Goal: Information Seeking & Learning: Learn about a topic

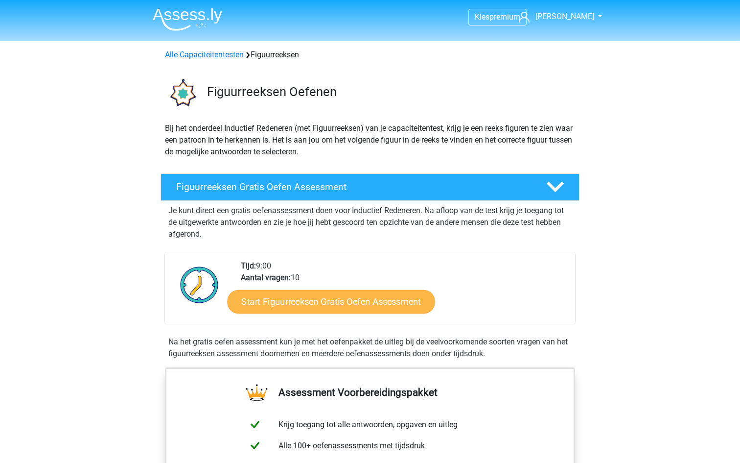
click at [354, 310] on link "Start Figuurreeksen Gratis Oefen Assessment" at bounding box center [332, 301] width 208 height 24
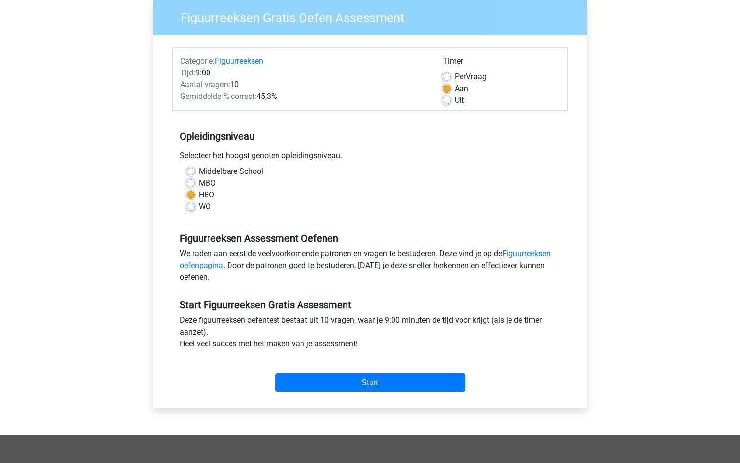
scroll to position [104, 0]
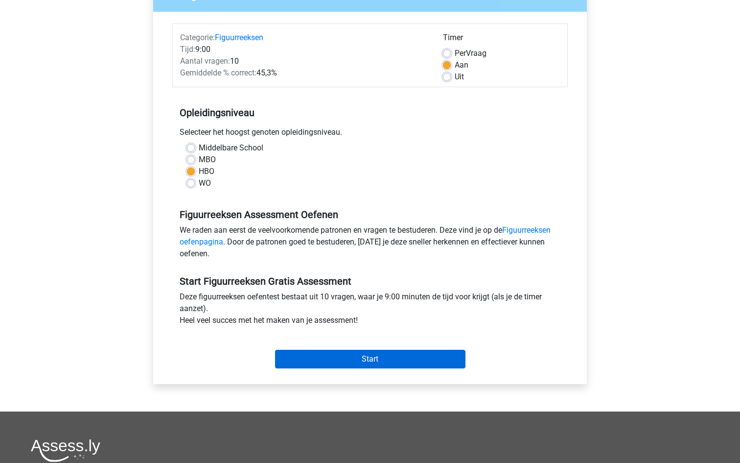
click at [342, 361] on input "Start" at bounding box center [370, 359] width 190 height 19
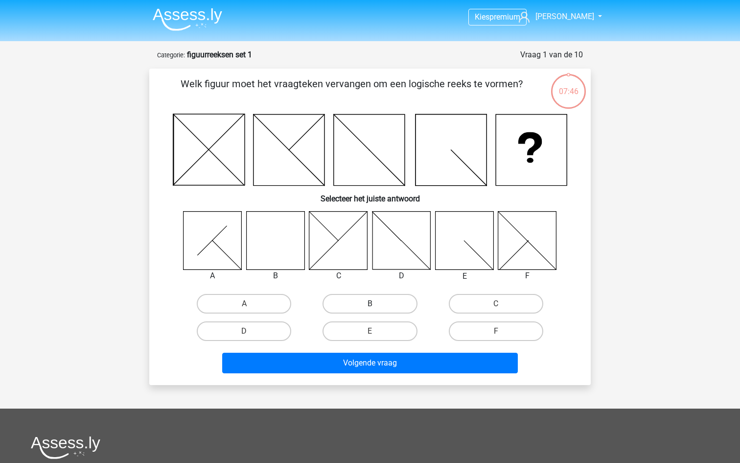
click at [364, 309] on label "B" at bounding box center [370, 304] width 94 height 20
click at [370, 309] on input "B" at bounding box center [373, 307] width 6 height 6
radio input "true"
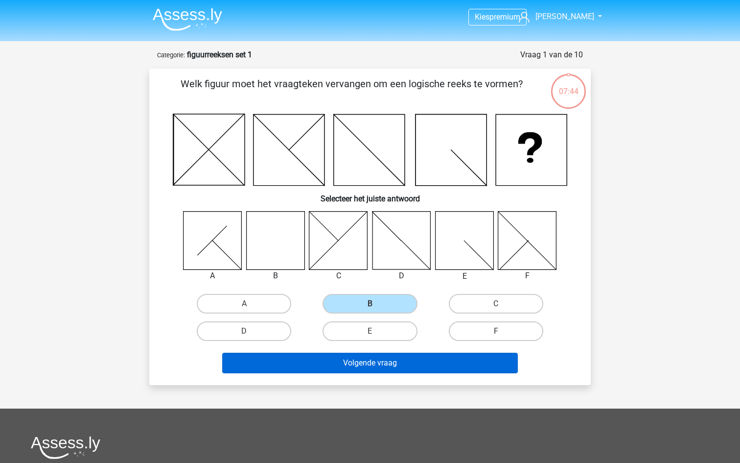
click at [358, 366] on button "Volgende vraag" at bounding box center [370, 363] width 296 height 21
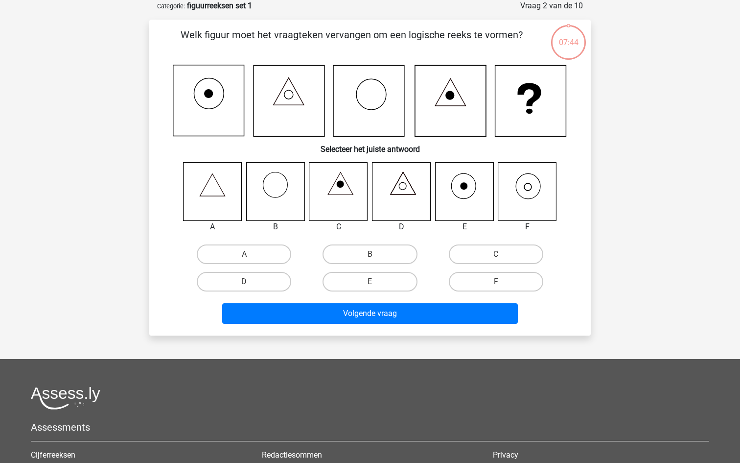
scroll to position [21, 0]
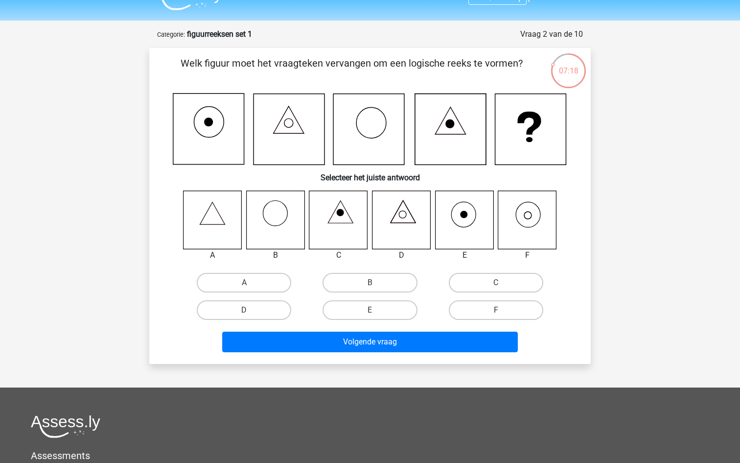
click at [535, 225] on icon at bounding box center [529, 214] width 24 height 25
click at [465, 306] on label "F" at bounding box center [496, 310] width 94 height 20
click at [496, 310] on input "F" at bounding box center [499, 313] width 6 height 6
radio input "true"
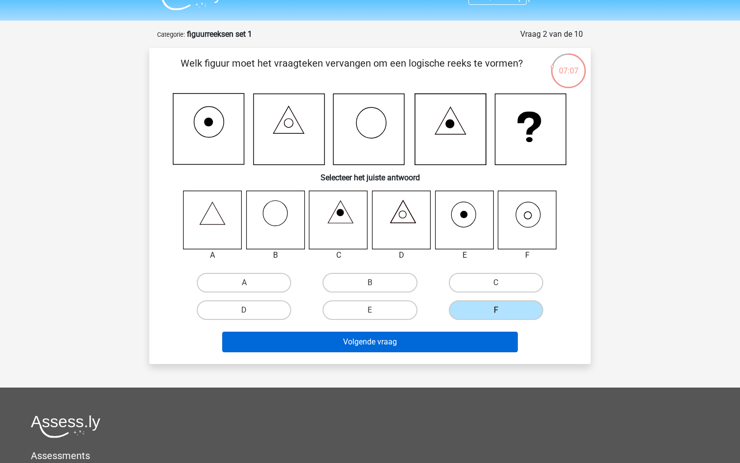
click at [430, 336] on button "Volgende vraag" at bounding box center [370, 341] width 296 height 21
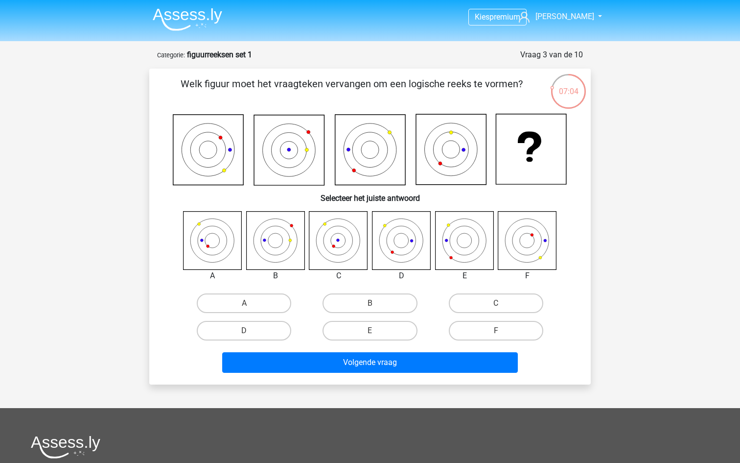
scroll to position [0, 0]
click at [378, 332] on label "E" at bounding box center [370, 331] width 94 height 20
click at [376, 332] on input "E" at bounding box center [373, 333] width 6 height 6
radio input "true"
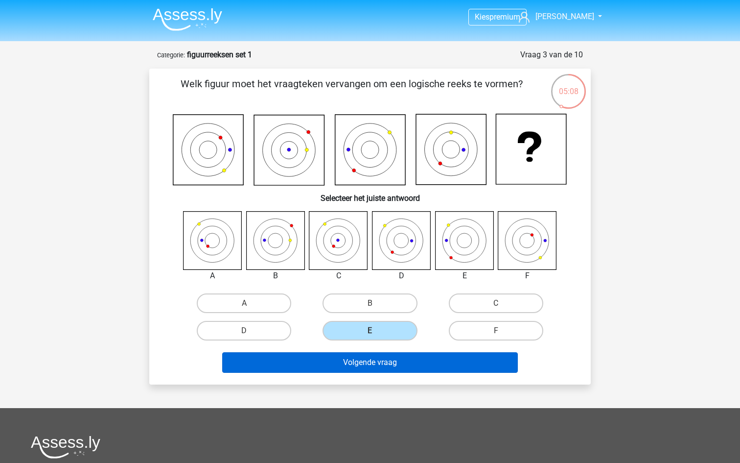
click at [409, 362] on button "Volgende vraag" at bounding box center [370, 362] width 296 height 21
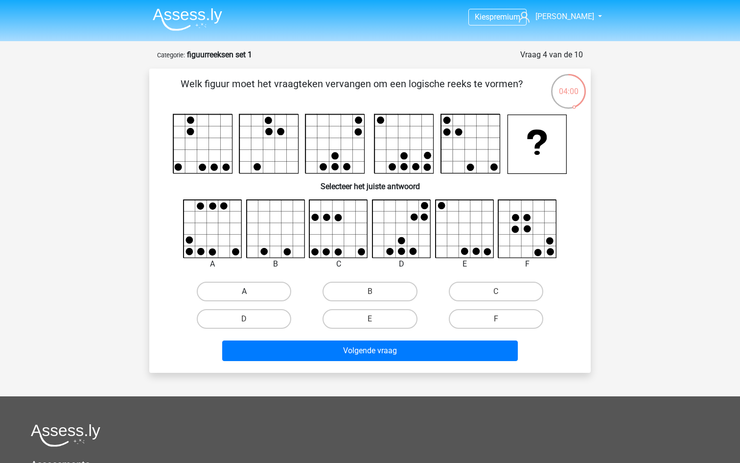
click at [278, 282] on label "A" at bounding box center [244, 292] width 94 height 20
click at [251, 291] on input "A" at bounding box center [247, 294] width 6 height 6
radio input "true"
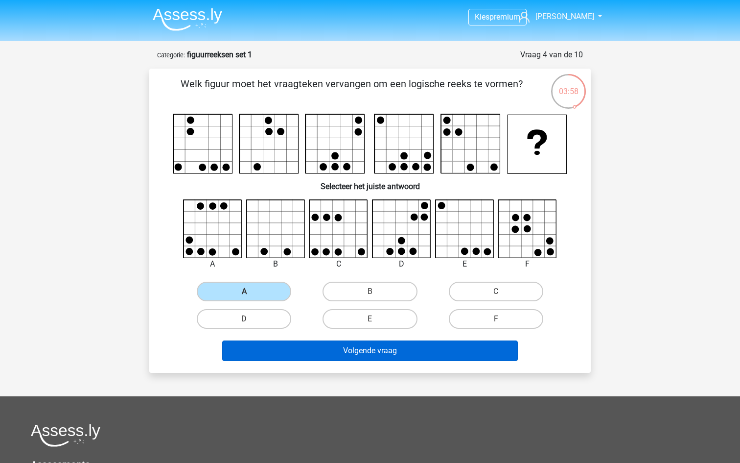
click at [373, 357] on button "Volgende vraag" at bounding box center [370, 350] width 296 height 21
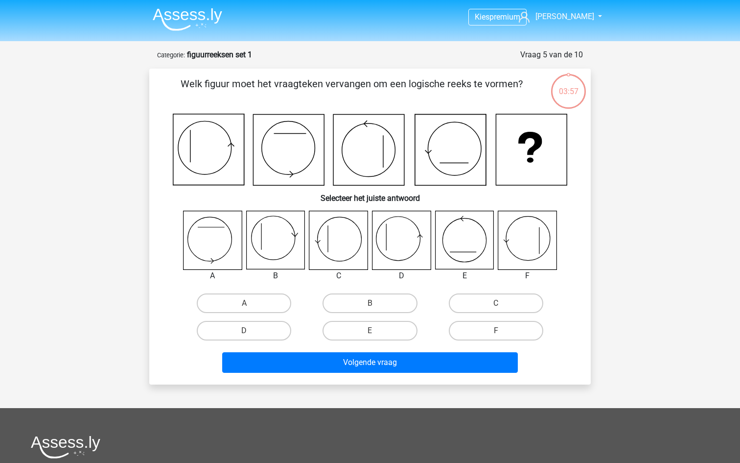
scroll to position [49, 0]
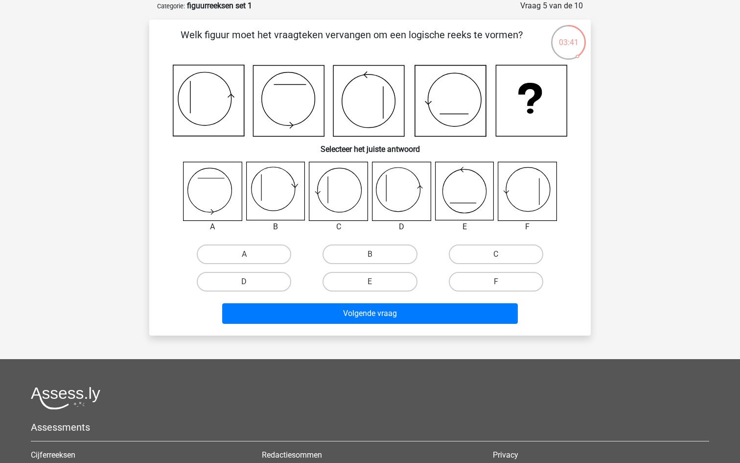
drag, startPoint x: 194, startPoint y: 72, endPoint x: 194, endPoint y: 80, distance: 7.4
click at [194, 74] on icon at bounding box center [370, 101] width 395 height 72
click at [480, 258] on label "C" at bounding box center [496, 254] width 94 height 20
click at [496, 258] on input "C" at bounding box center [499, 257] width 6 height 6
radio input "true"
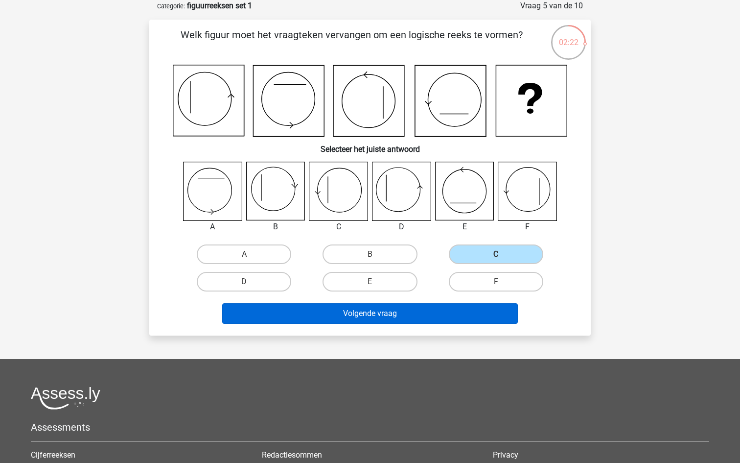
click at [412, 315] on button "Volgende vraag" at bounding box center [370, 313] width 296 height 21
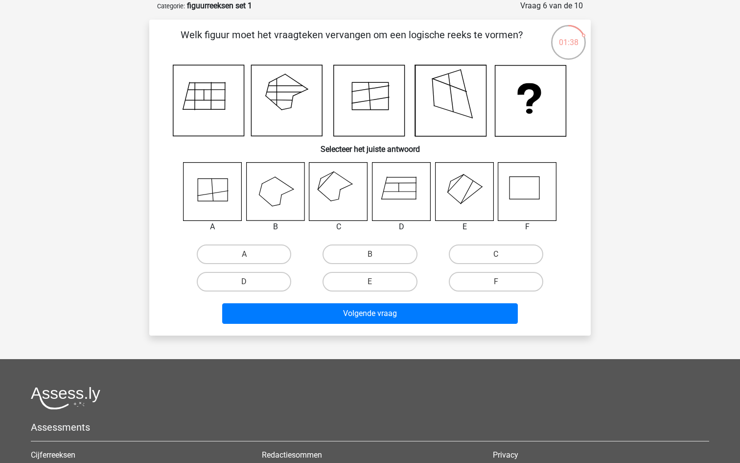
click at [228, 184] on icon at bounding box center [213, 189] width 30 height 23
click at [240, 249] on label "A" at bounding box center [244, 254] width 94 height 20
click at [244, 254] on input "A" at bounding box center [247, 257] width 6 height 6
radio input "true"
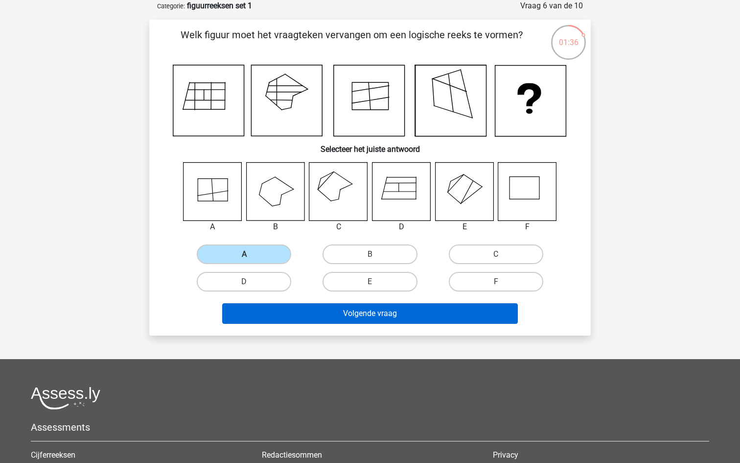
click at [363, 319] on button "Volgende vraag" at bounding box center [370, 313] width 296 height 21
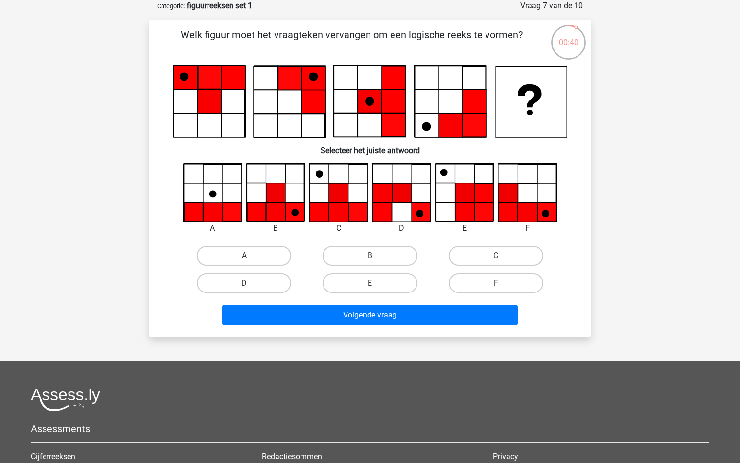
click at [500, 282] on label "F" at bounding box center [496, 283] width 94 height 20
click at [500, 283] on input "F" at bounding box center [499, 286] width 6 height 6
radio input "true"
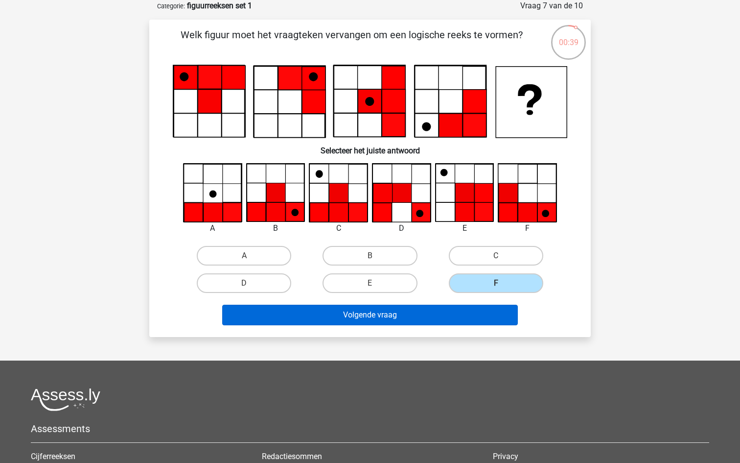
click at [438, 309] on button "Volgende vraag" at bounding box center [370, 315] width 296 height 21
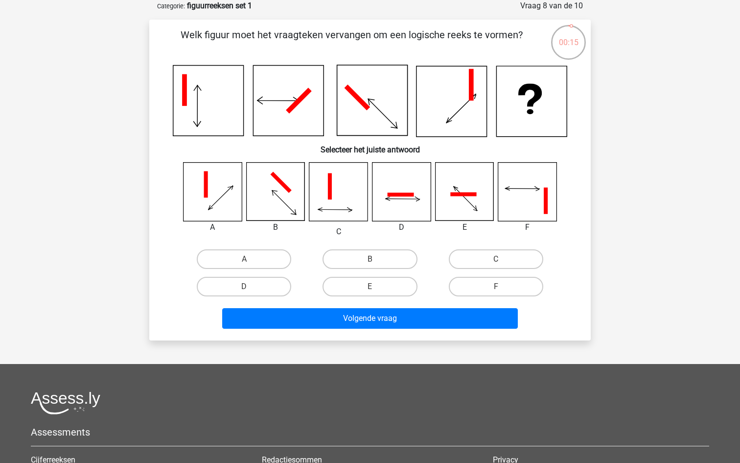
click at [463, 194] on icon at bounding box center [463, 194] width 26 height 4
click at [391, 284] on label "E" at bounding box center [370, 287] width 94 height 20
click at [376, 286] on input "E" at bounding box center [373, 289] width 6 height 6
radio input "true"
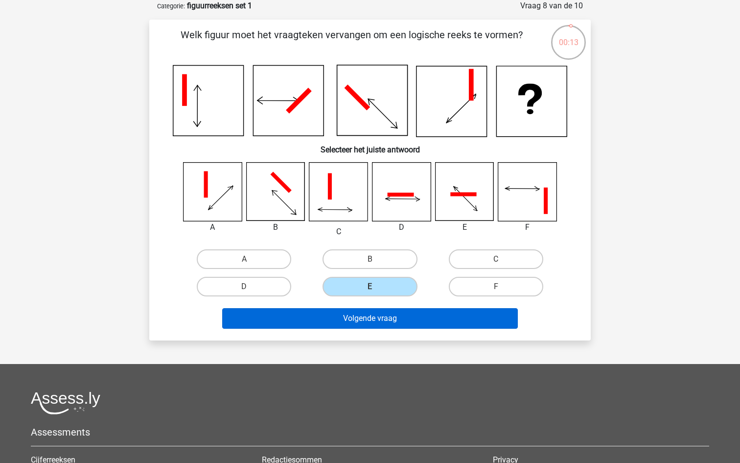
click at [417, 316] on button "Volgende vraag" at bounding box center [370, 318] width 296 height 21
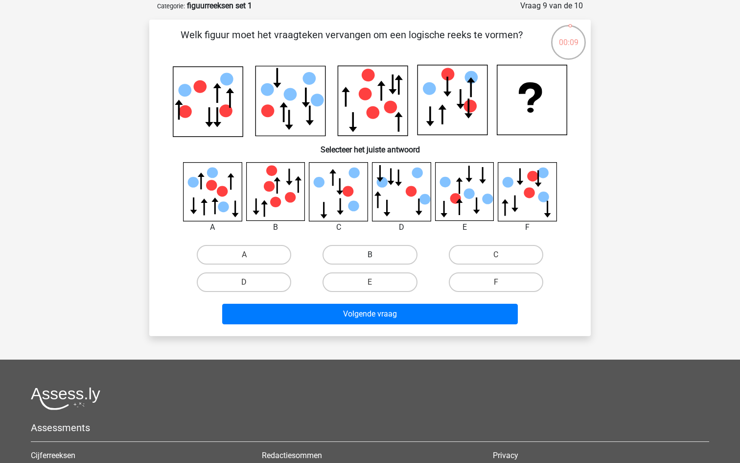
click at [386, 258] on label "B" at bounding box center [370, 255] width 94 height 20
click at [376, 258] on input "B" at bounding box center [373, 258] width 6 height 6
radio input "true"
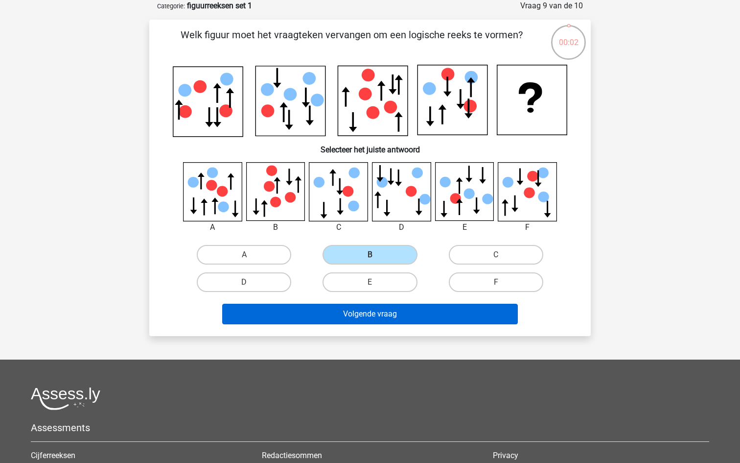
click at [389, 317] on button "Volgende vraag" at bounding box center [370, 314] width 296 height 21
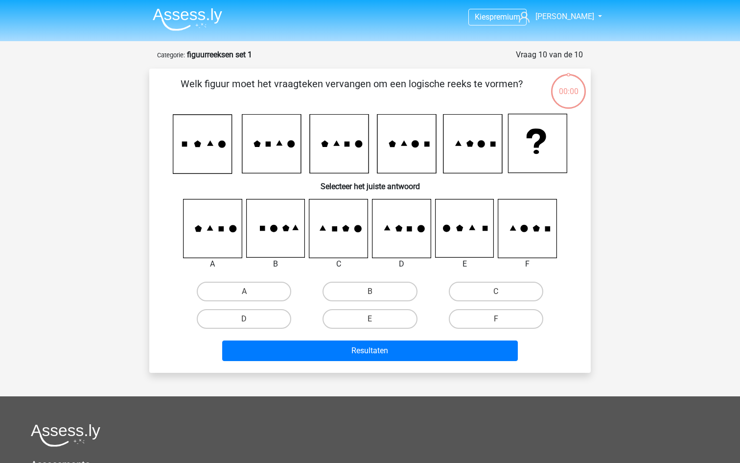
scroll to position [49, 0]
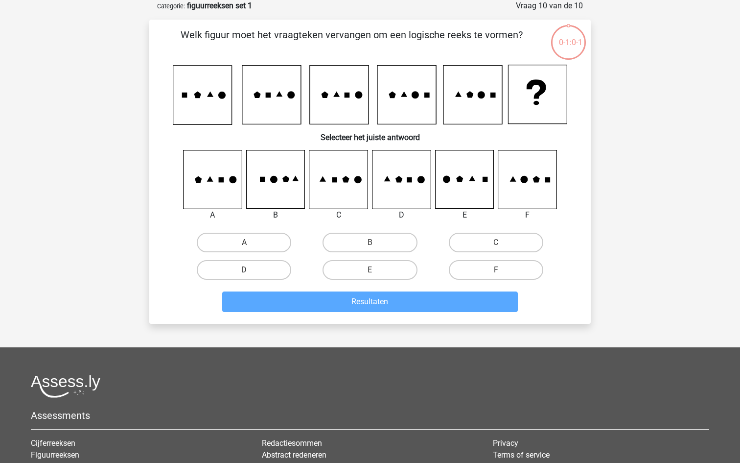
click at [338, 103] on icon at bounding box center [339, 95] width 59 height 59
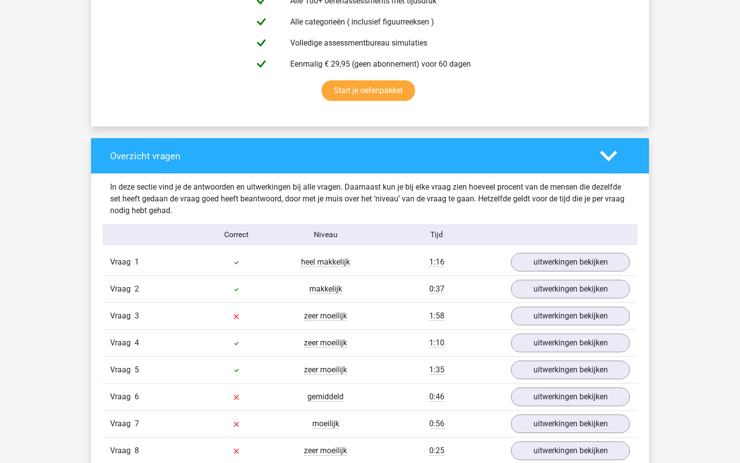
scroll to position [622, 0]
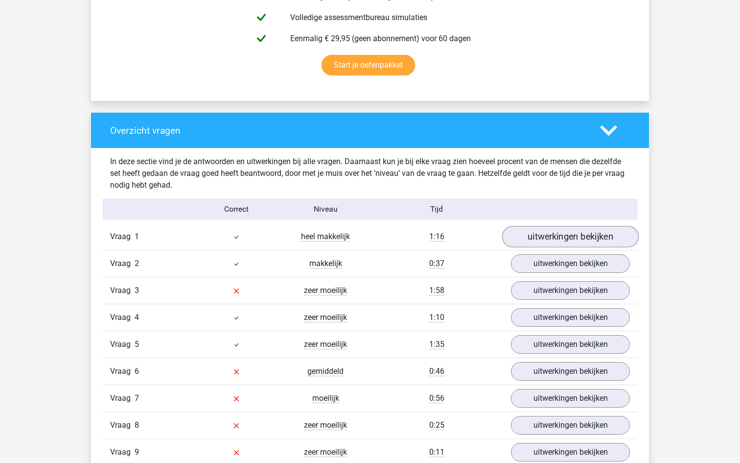
click at [527, 233] on link "uitwerkingen bekijken" at bounding box center [570, 237] width 137 height 22
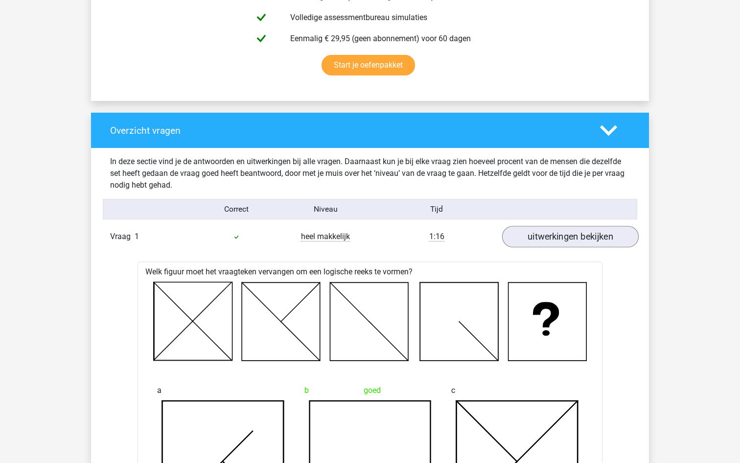
click at [538, 242] on link "uitwerkingen bekijken" at bounding box center [570, 237] width 137 height 22
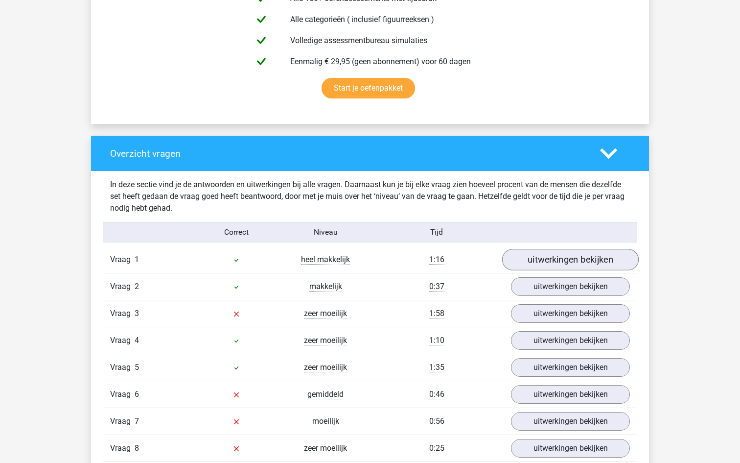
scroll to position [601, 0]
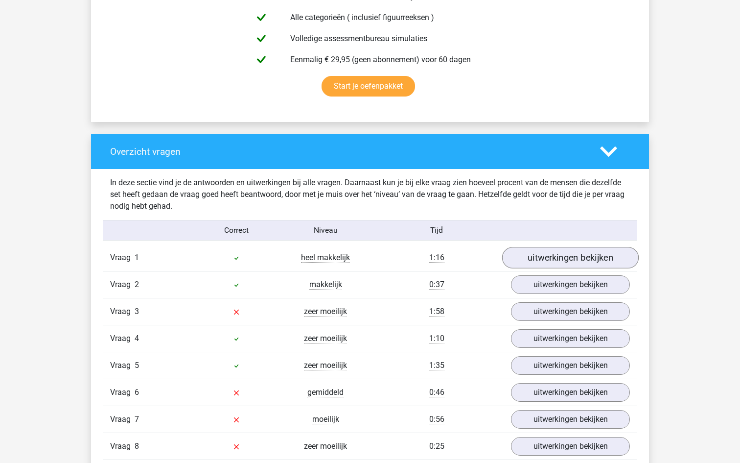
click at [542, 259] on link "uitwerkingen bekijken" at bounding box center [570, 258] width 137 height 22
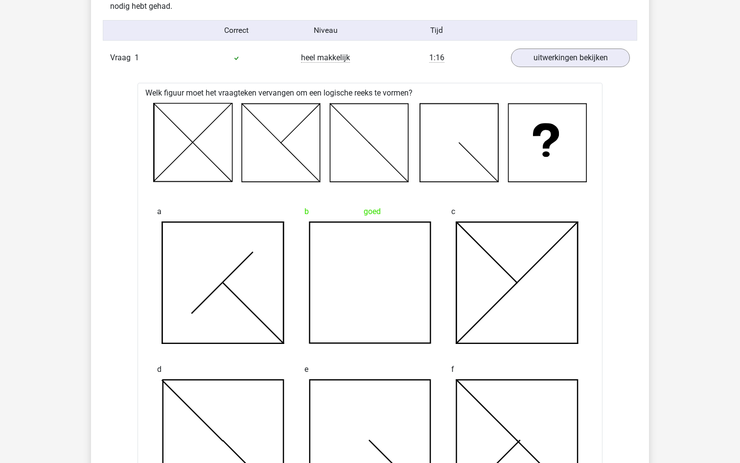
scroll to position [801, 0]
click at [590, 61] on link "uitwerkingen bekijken" at bounding box center [570, 58] width 137 height 22
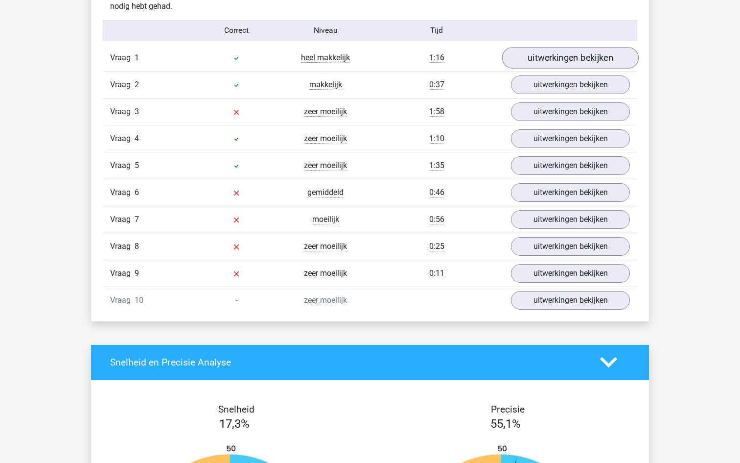
click at [590, 60] on link "uitwerkingen bekijken" at bounding box center [570, 58] width 137 height 22
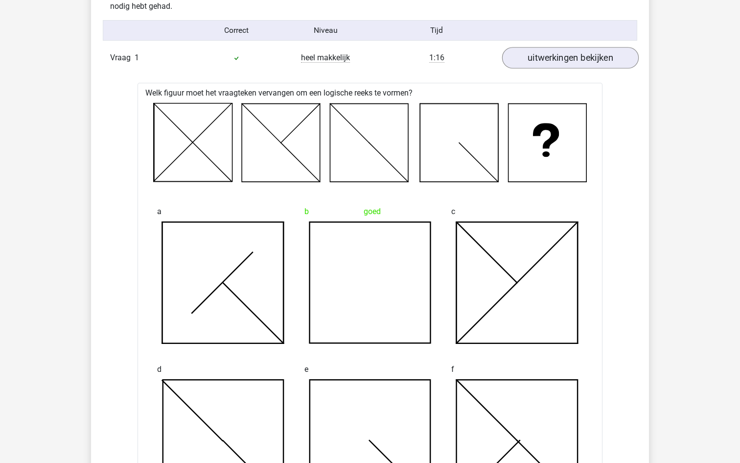
click at [592, 61] on link "uitwerkingen bekijken" at bounding box center [570, 58] width 137 height 22
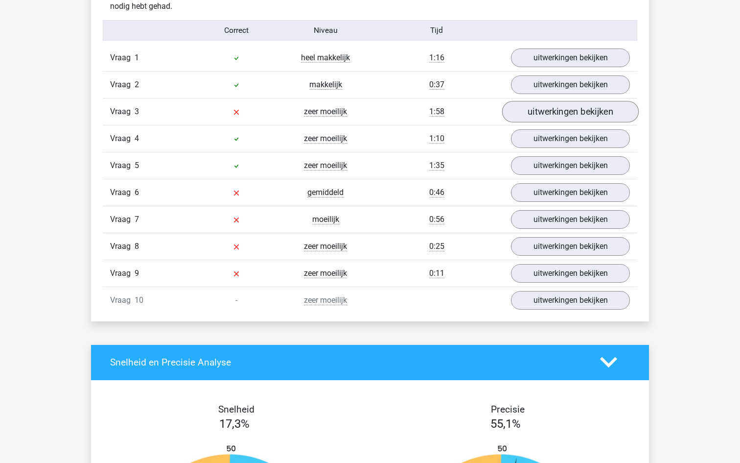
scroll to position [775, 0]
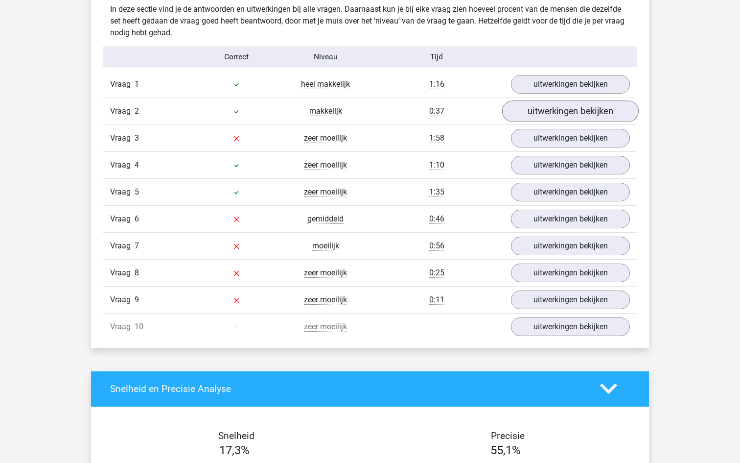
click at [538, 108] on link "uitwerkingen bekijken" at bounding box center [570, 111] width 137 height 22
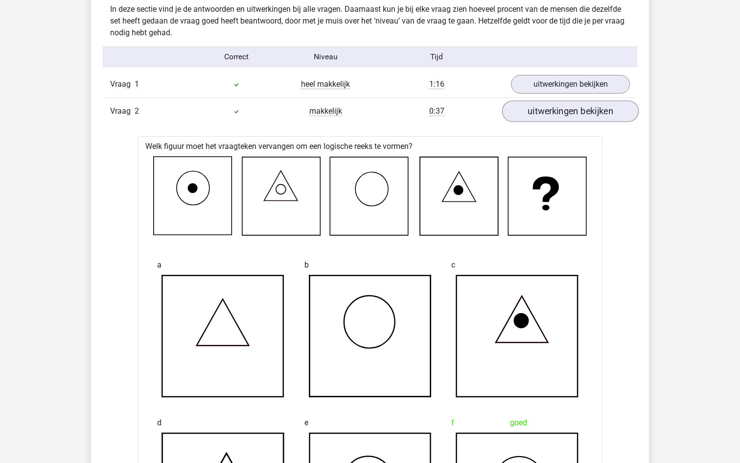
click at [538, 108] on link "uitwerkingen bekijken" at bounding box center [570, 111] width 137 height 22
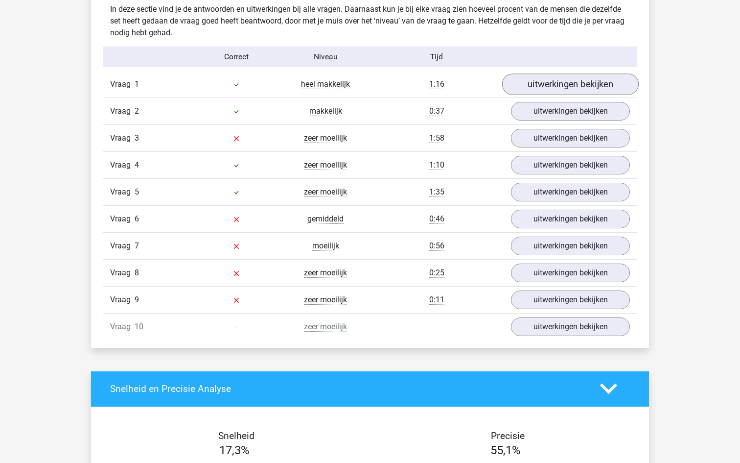
click at [549, 83] on link "uitwerkingen bekijken" at bounding box center [570, 84] width 137 height 22
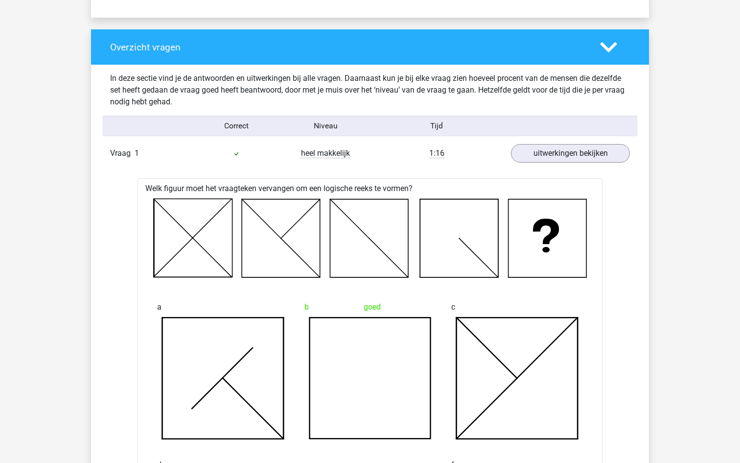
scroll to position [717, 0]
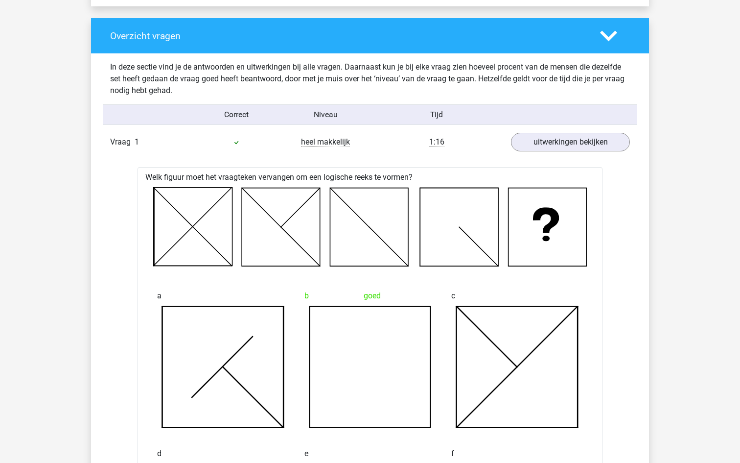
click at [598, 32] on div at bounding box center [615, 35] width 45 height 17
click at [613, 38] on icon at bounding box center [608, 35] width 17 height 17
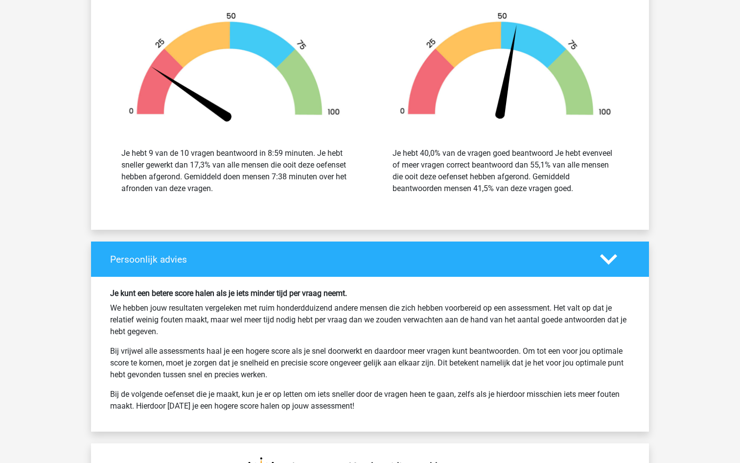
scroll to position [723, 0]
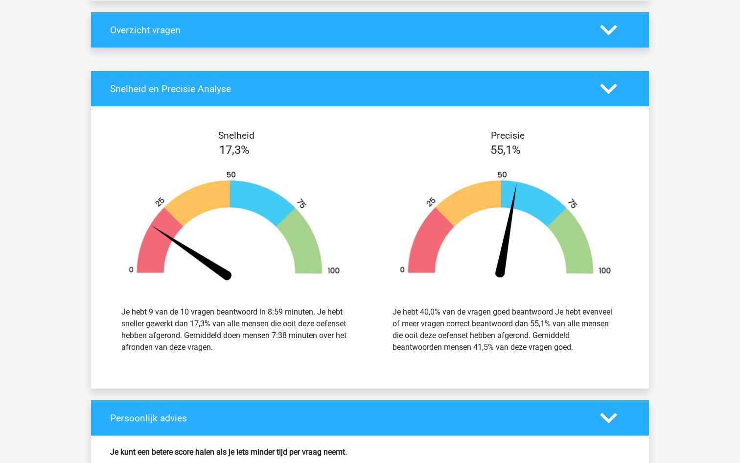
click at [602, 36] on icon at bounding box center [608, 30] width 17 height 17
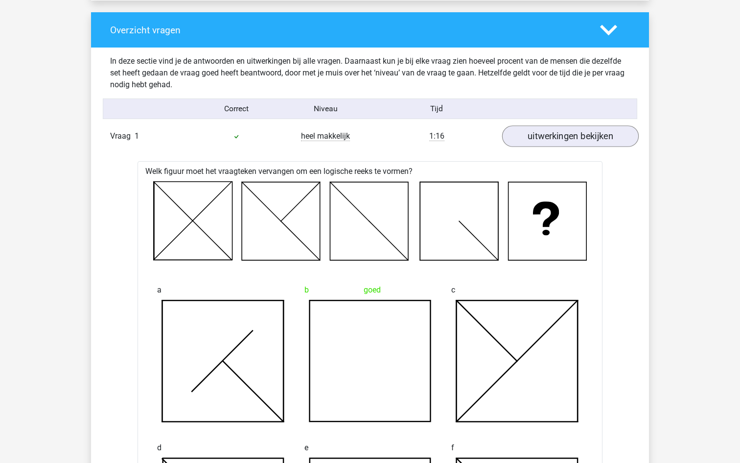
click at [588, 142] on link "uitwerkingen bekijken" at bounding box center [570, 136] width 137 height 22
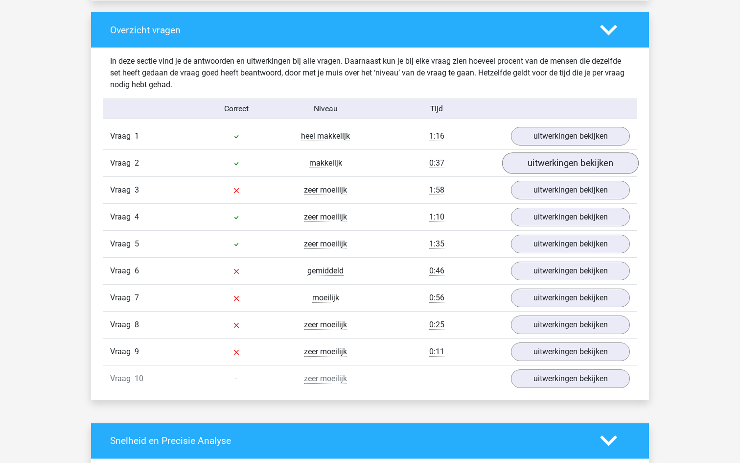
click at [564, 160] on link "uitwerkingen bekijken" at bounding box center [570, 163] width 137 height 22
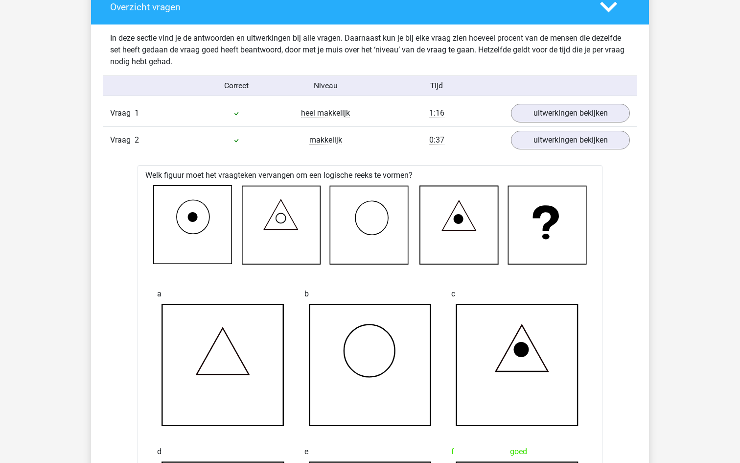
scroll to position [731, 0]
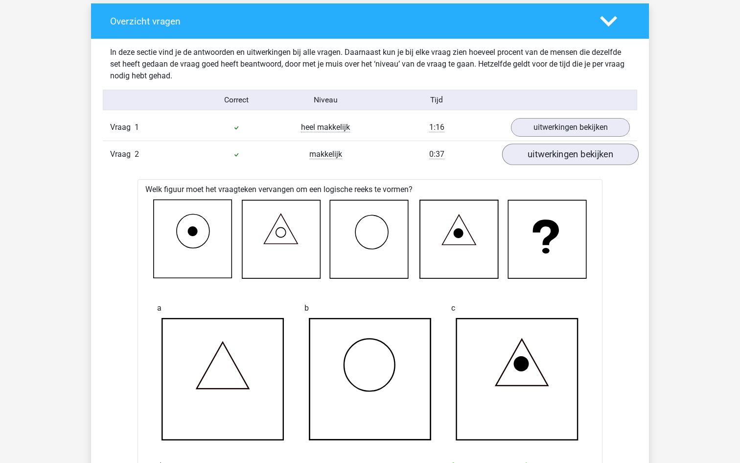
click at [552, 154] on link "uitwerkingen bekijken" at bounding box center [570, 154] width 137 height 22
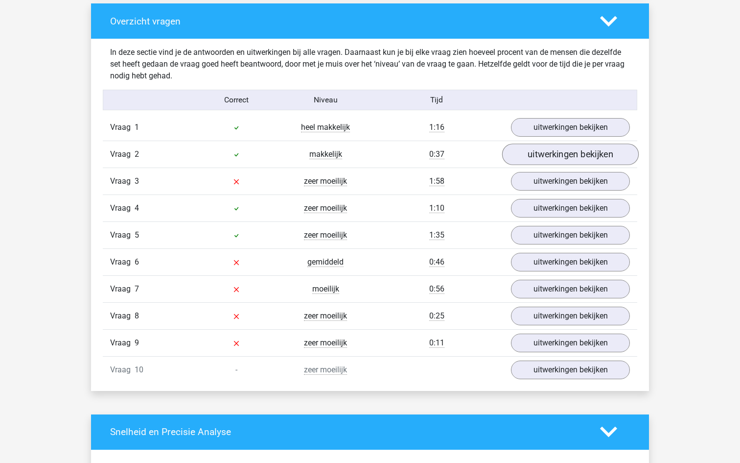
click at [519, 147] on link "uitwerkingen bekijken" at bounding box center [570, 154] width 137 height 22
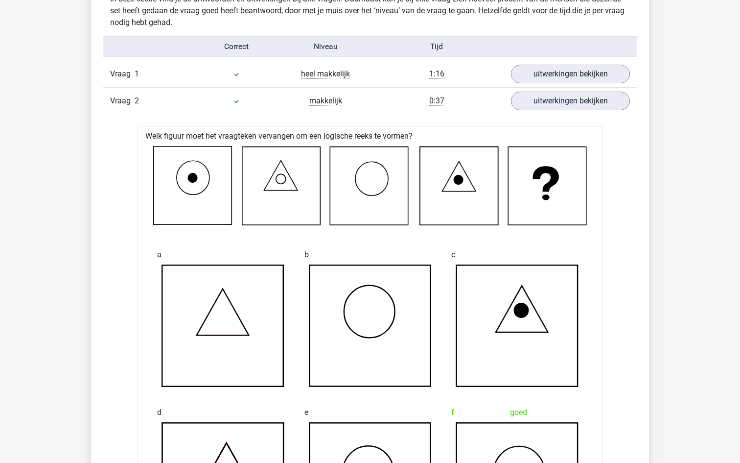
scroll to position [748, 0]
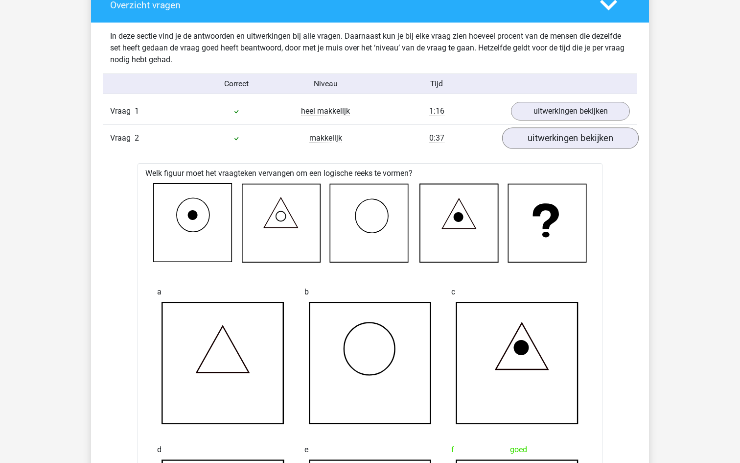
click at [570, 136] on link "uitwerkingen bekijken" at bounding box center [570, 138] width 137 height 22
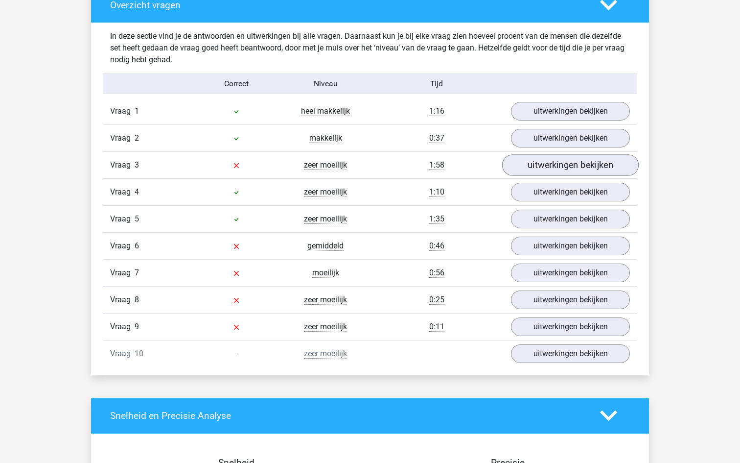
click at [571, 163] on link "uitwerkingen bekijken" at bounding box center [570, 165] width 137 height 22
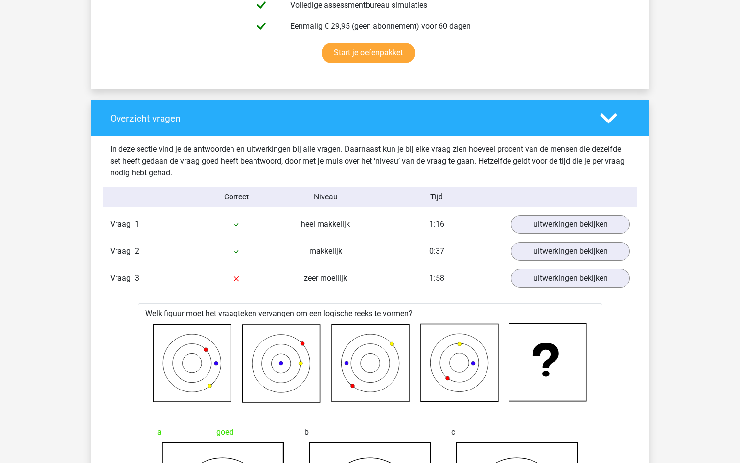
scroll to position [634, 0]
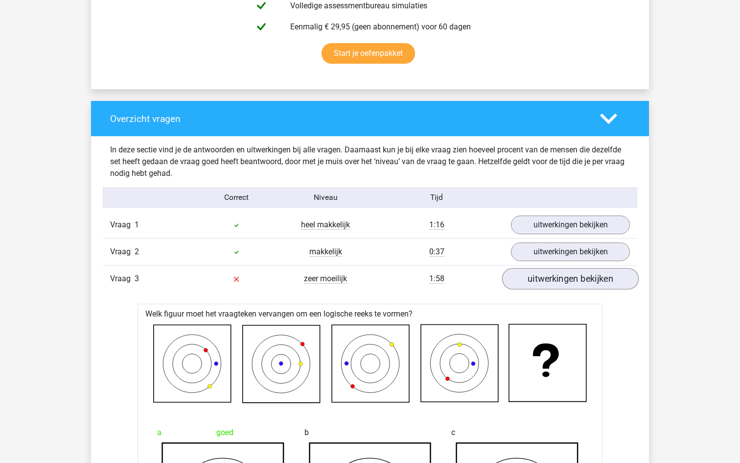
click at [541, 280] on link "uitwerkingen bekijken" at bounding box center [570, 279] width 137 height 22
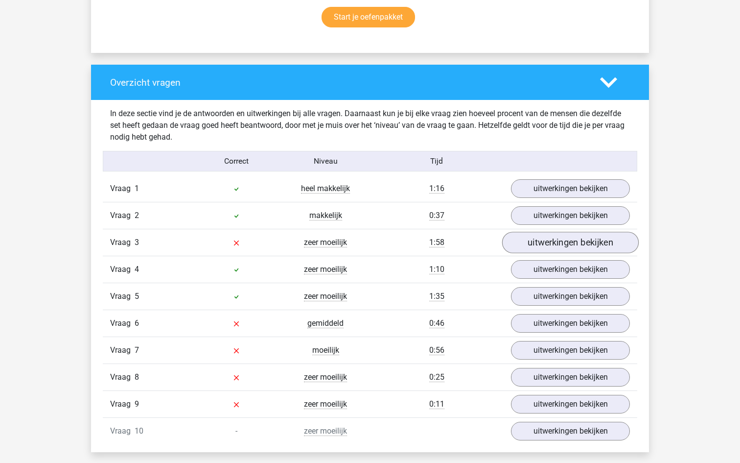
scroll to position [682, 0]
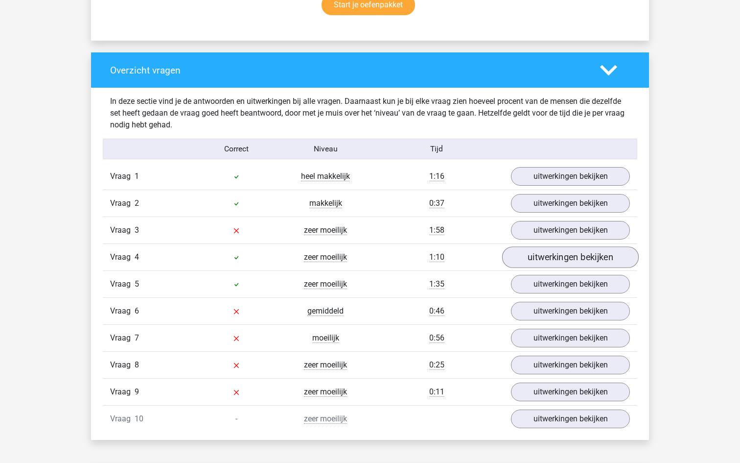
click at [542, 254] on link "uitwerkingen bekijken" at bounding box center [570, 257] width 137 height 22
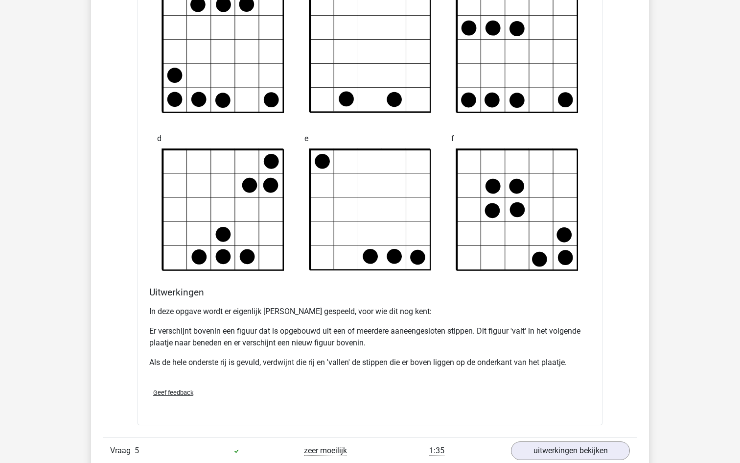
scroll to position [1103, 0]
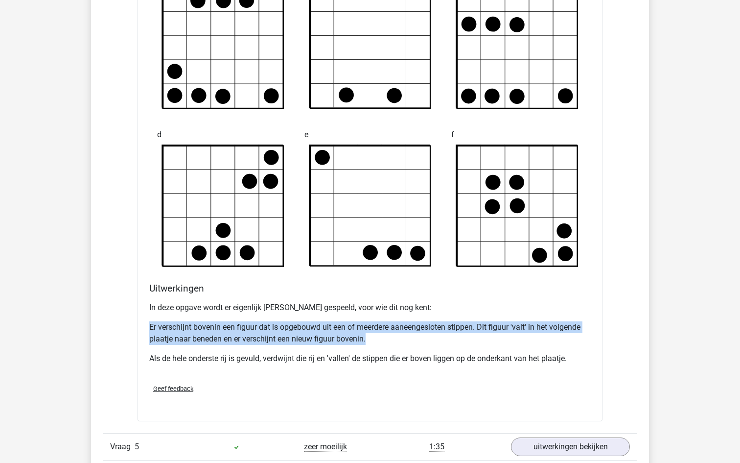
drag, startPoint x: 149, startPoint y: 324, endPoint x: 373, endPoint y: 335, distance: 224.1
click at [374, 335] on div "Uitwerkingen In deze opgave wordt er eigenlijk Tetris gespeeld, voor wie dit no…" at bounding box center [369, 329] width 449 height 94
copy p "Er verschijnt bovenin een figuur dat is opgebouwd uit een of meerdere aaneenges…"
click at [288, 323] on p "Er verschijnt bovenin een figuur dat is opgebouwd uit een of meerdere aaneenges…" at bounding box center [370, 333] width 442 height 24
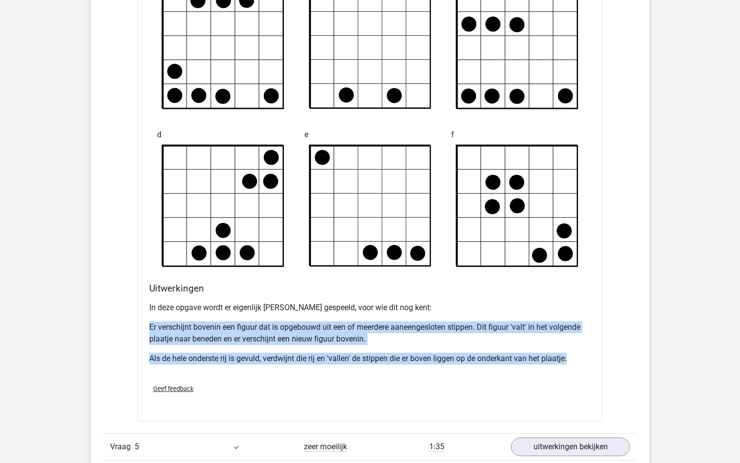
drag, startPoint x: 148, startPoint y: 325, endPoint x: 376, endPoint y: 365, distance: 231.3
click at [376, 365] on div "Uitwerkingen In deze opgave wordt er eigenlijk Tetris gespeeld, voor wie dit no…" at bounding box center [369, 329] width 449 height 94
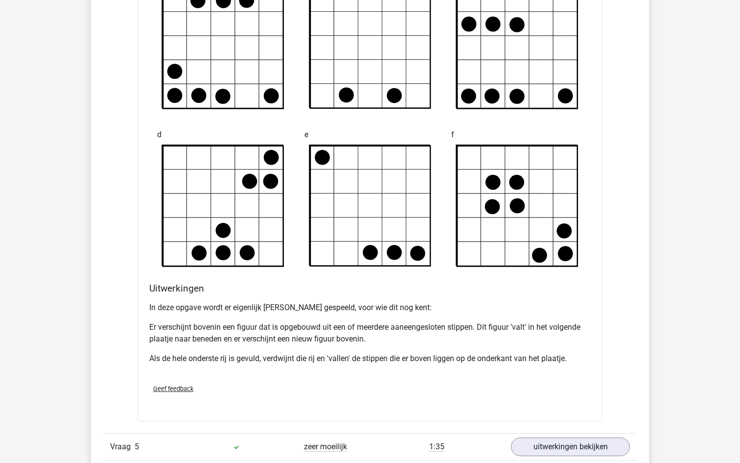
click at [377, 368] on div "In deze opgave wordt er eigenlijk Tetris gespeeld, voor wie dit nog kent: Er ve…" at bounding box center [370, 337] width 442 height 78
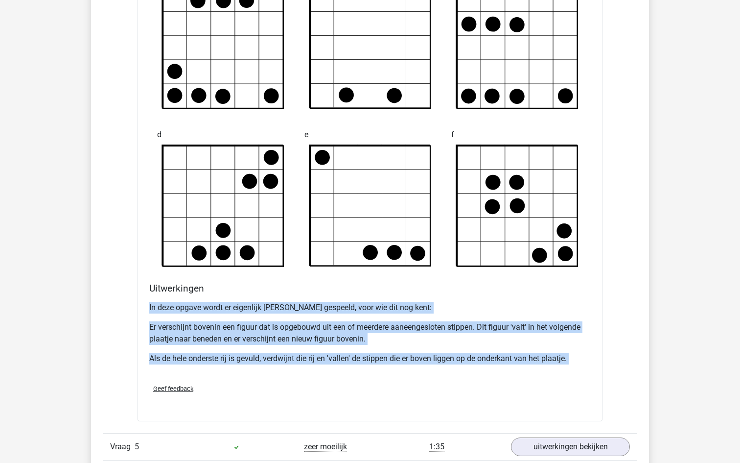
drag, startPoint x: 147, startPoint y: 307, endPoint x: 418, endPoint y: 378, distance: 279.9
click at [418, 378] on div "Welk figuur moet het vraagteken vervangen om een logische reeks te vormen?" at bounding box center [370, 141] width 465 height 560
copy div "In deze opgave wordt er eigenlijk Tetris gespeeld, voor wie dit nog kent: Er ve…"
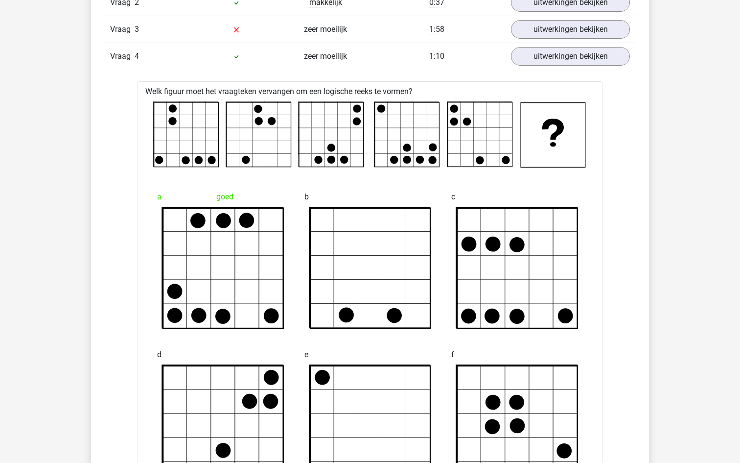
scroll to position [862, 0]
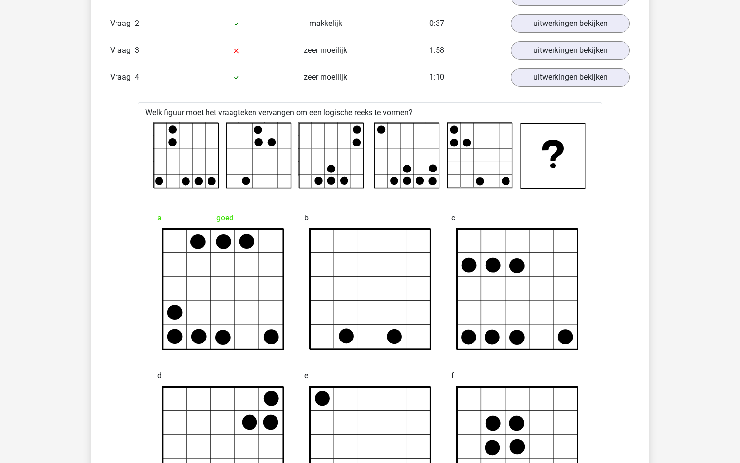
click at [177, 177] on rect at bounding box center [186, 155] width 65 height 65
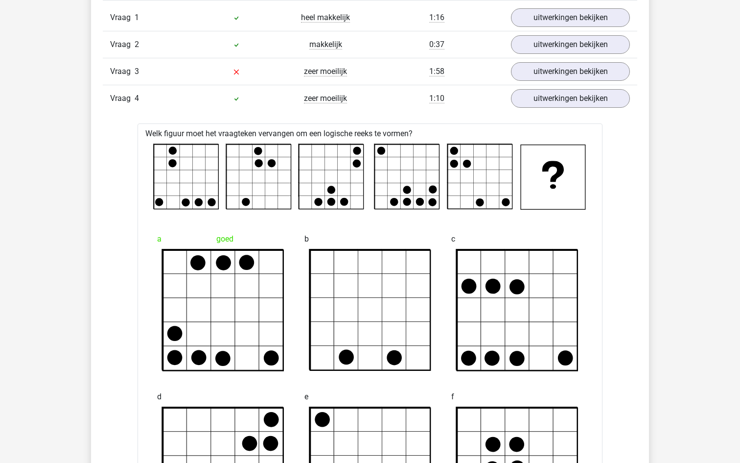
scroll to position [796, 0]
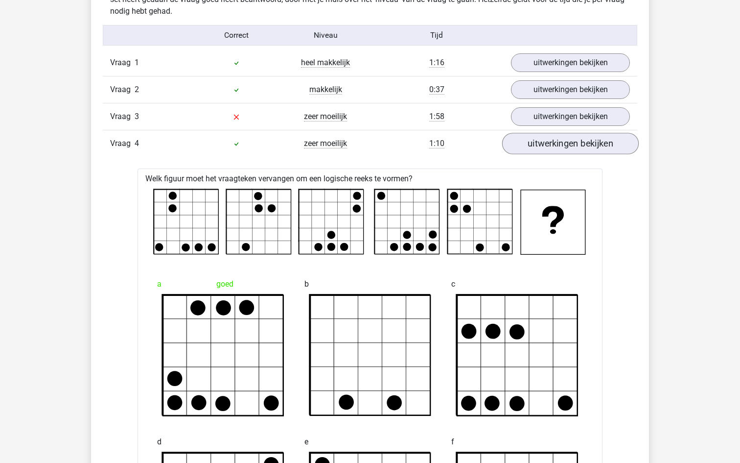
click at [553, 139] on link "uitwerkingen bekijken" at bounding box center [570, 144] width 137 height 22
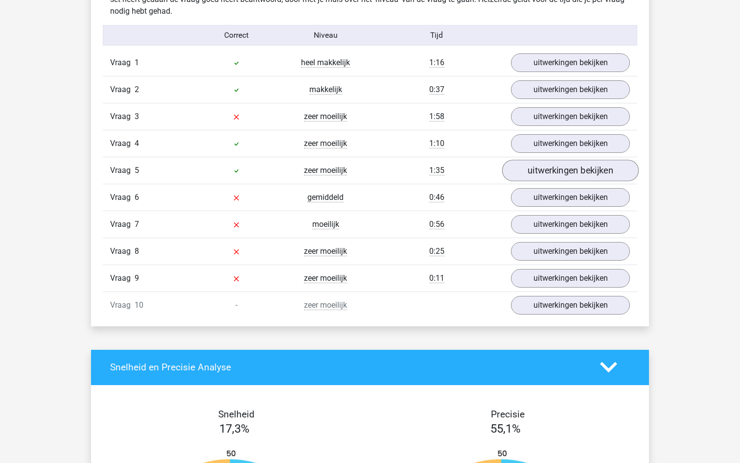
click at [555, 171] on link "uitwerkingen bekijken" at bounding box center [570, 171] width 137 height 22
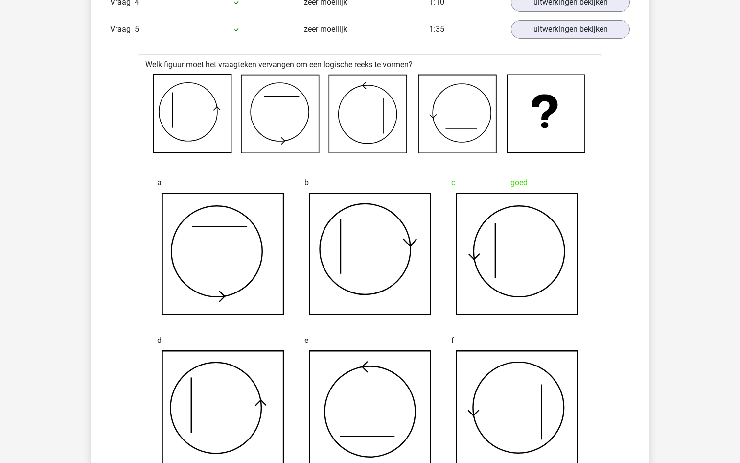
scroll to position [914, 0]
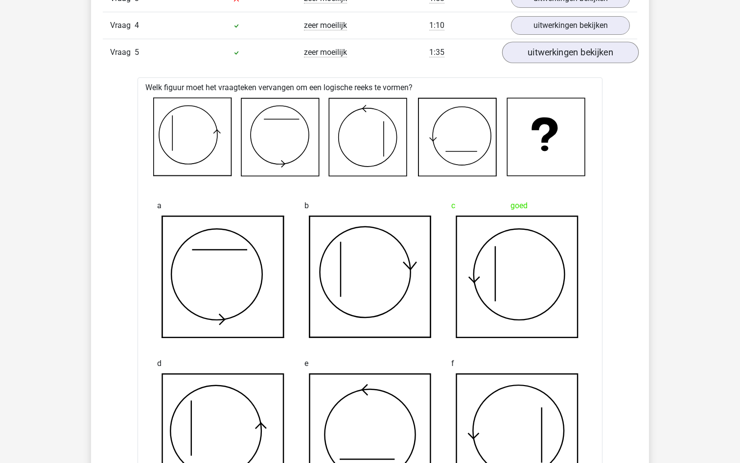
click at [554, 45] on link "uitwerkingen bekijken" at bounding box center [570, 53] width 137 height 22
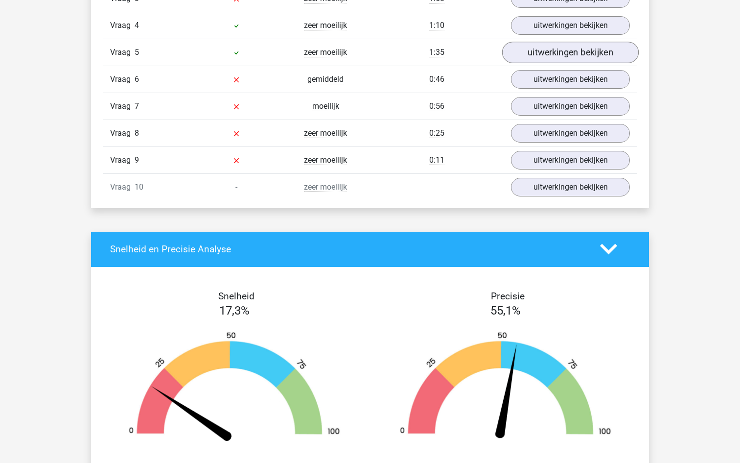
click at [549, 52] on link "uitwerkingen bekijken" at bounding box center [570, 53] width 137 height 22
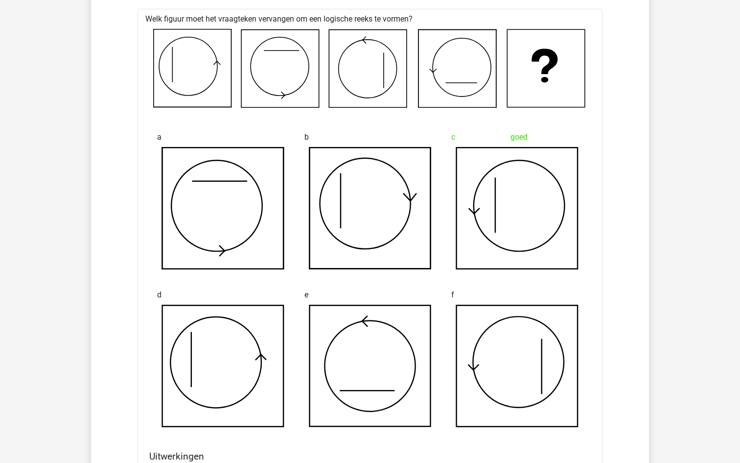
scroll to position [983, 0]
drag, startPoint x: 216, startPoint y: 397, endPoint x: 216, endPoint y: 379, distance: 17.6
click at [216, 379] on icon at bounding box center [223, 365] width 121 height 121
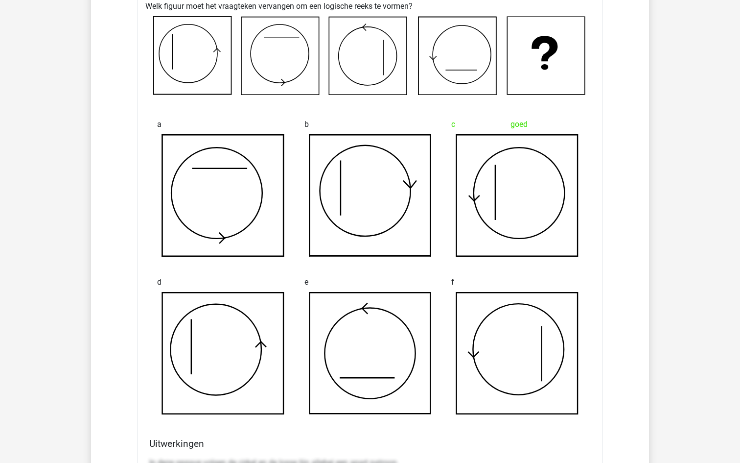
scroll to position [994, 0]
click at [448, 306] on div "f" at bounding box center [517, 344] width 147 height 158
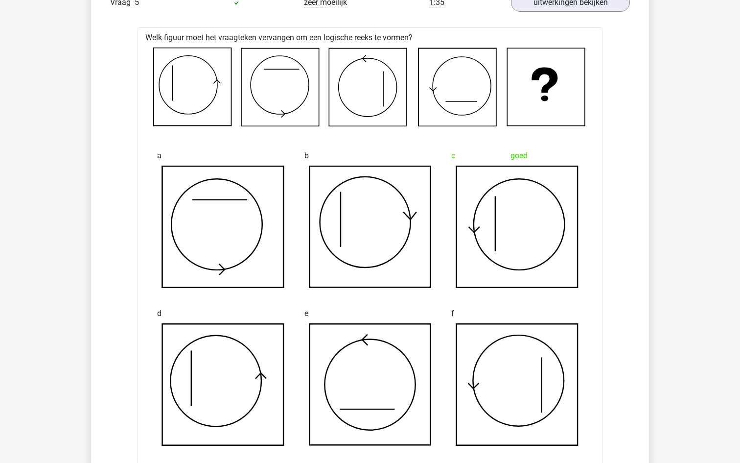
scroll to position [960, 0]
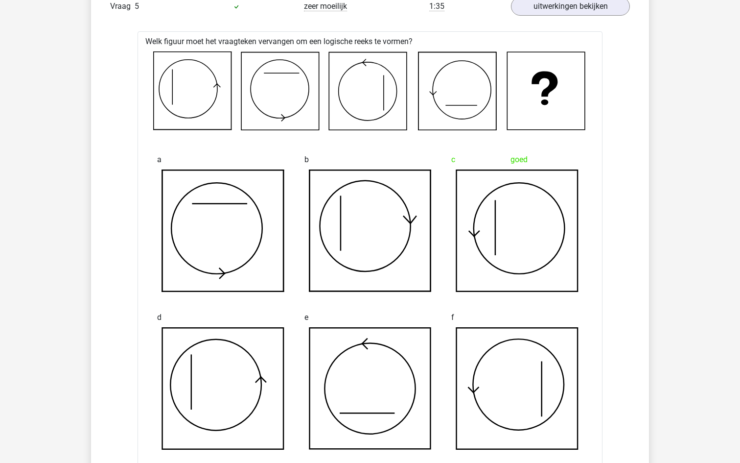
click at [480, 243] on icon at bounding box center [517, 230] width 121 height 121
click at [480, 237] on icon at bounding box center [517, 230] width 121 height 121
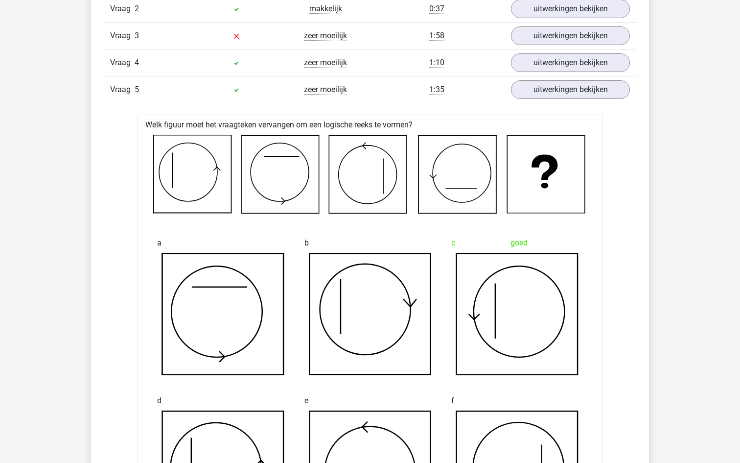
scroll to position [730, 0]
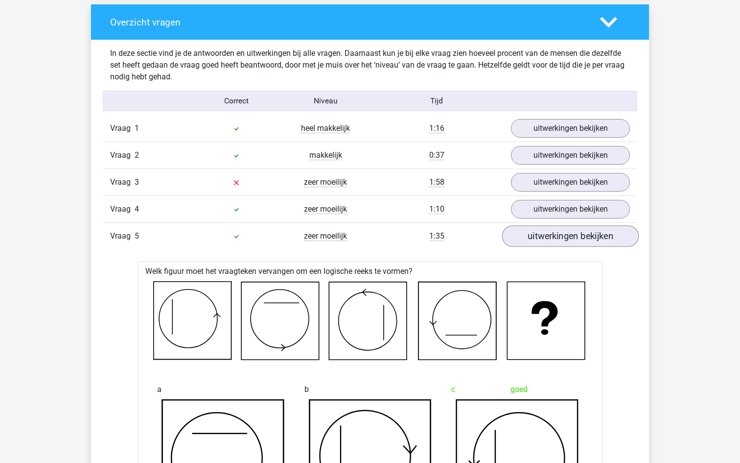
click at [581, 230] on link "uitwerkingen bekijken" at bounding box center [570, 236] width 137 height 22
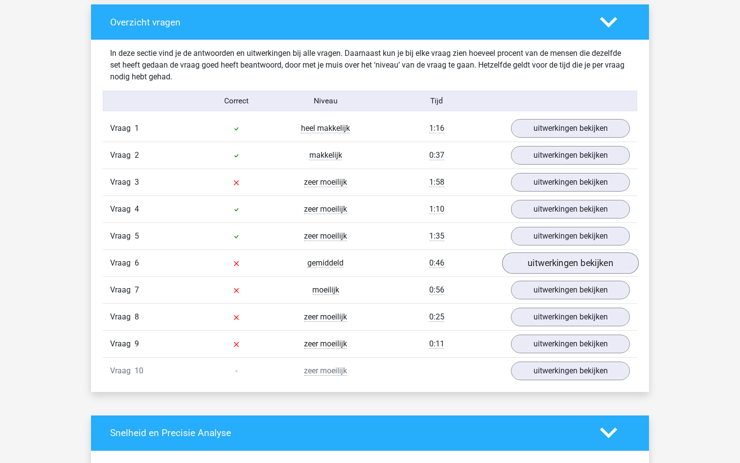
click at [547, 261] on link "uitwerkingen bekijken" at bounding box center [570, 263] width 137 height 22
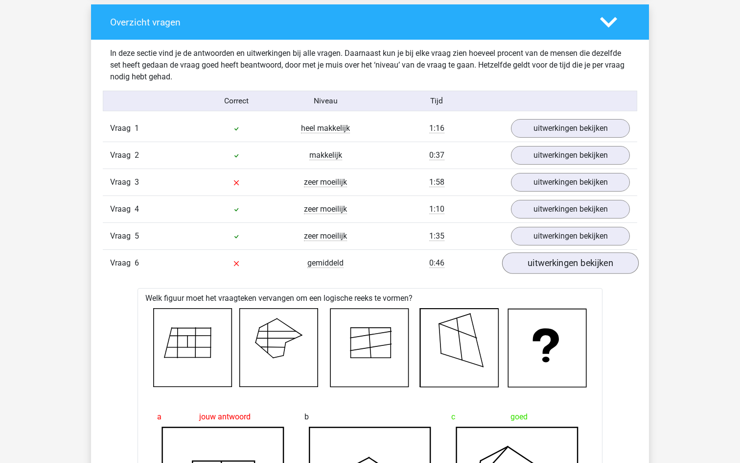
click at [547, 261] on link "uitwerkingen bekijken" at bounding box center [570, 263] width 137 height 22
click at [543, 240] on link "uitwerkingen bekijken" at bounding box center [570, 236] width 137 height 22
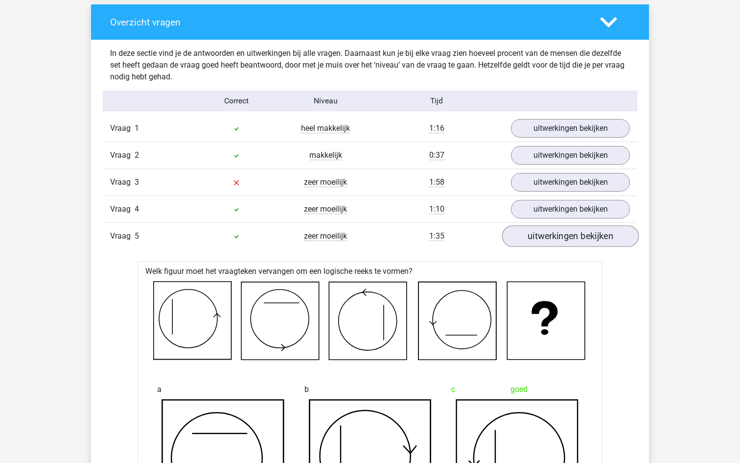
click at [543, 240] on link "uitwerkingen bekijken" at bounding box center [570, 236] width 137 height 22
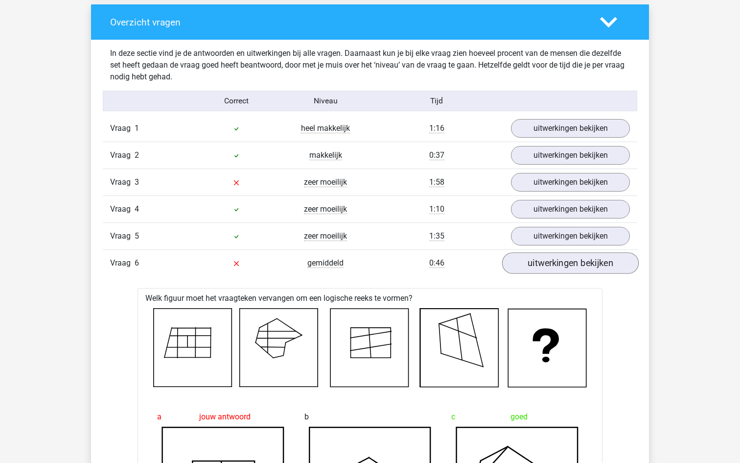
click at [551, 259] on link "uitwerkingen bekijken" at bounding box center [570, 263] width 137 height 22
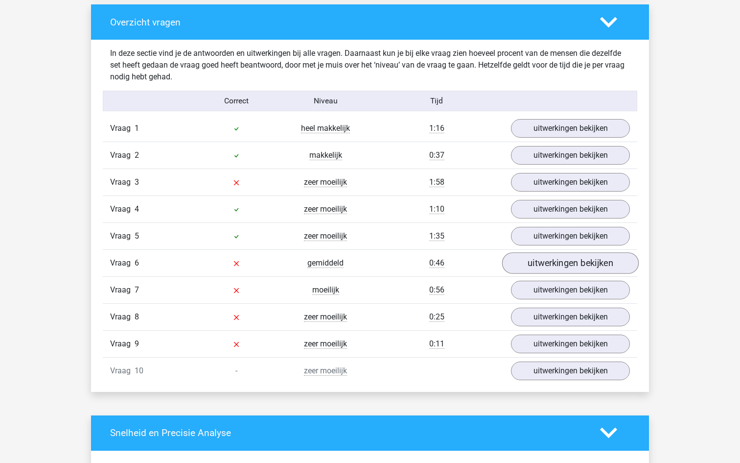
click at [551, 259] on link "uitwerkingen bekijken" at bounding box center [570, 263] width 137 height 22
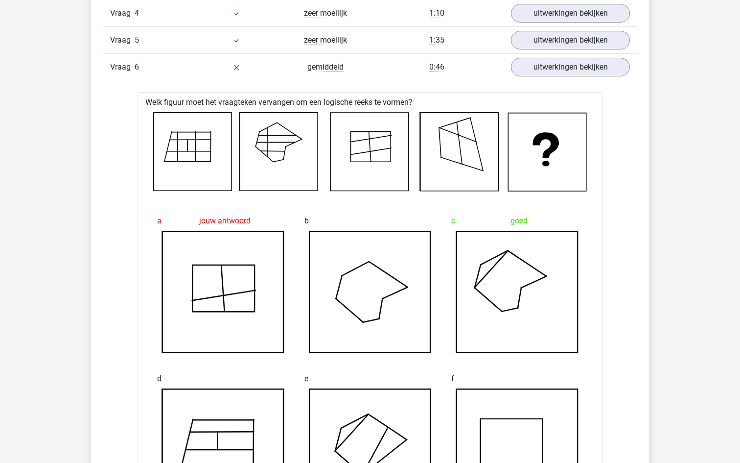
scroll to position [912, 0]
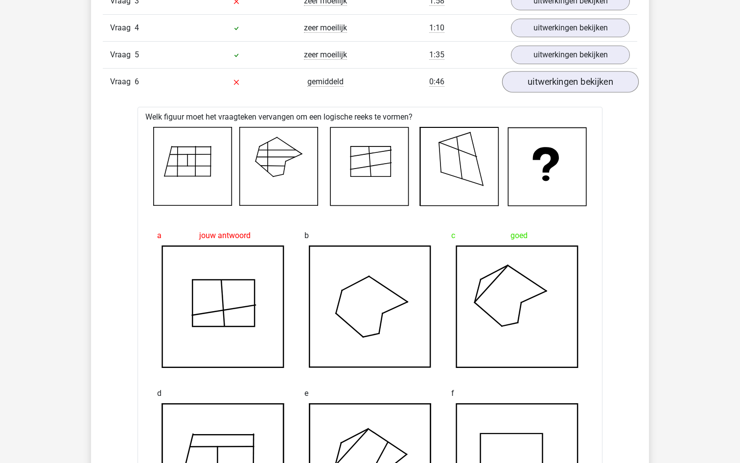
click at [559, 74] on link "uitwerkingen bekijken" at bounding box center [570, 82] width 137 height 22
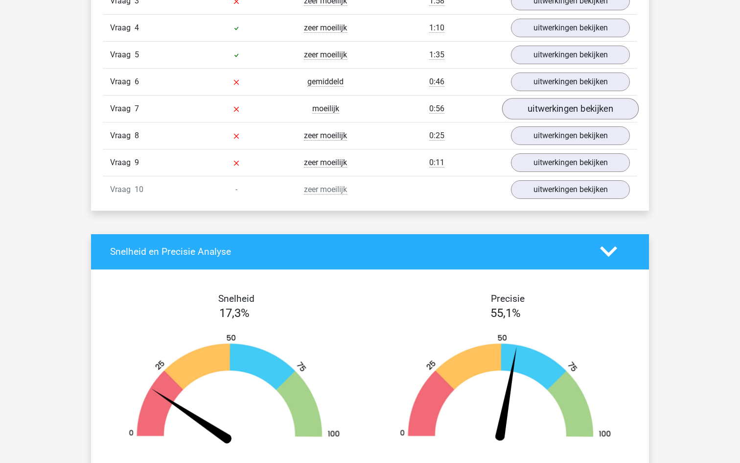
click at [546, 109] on link "uitwerkingen bekijken" at bounding box center [570, 109] width 137 height 22
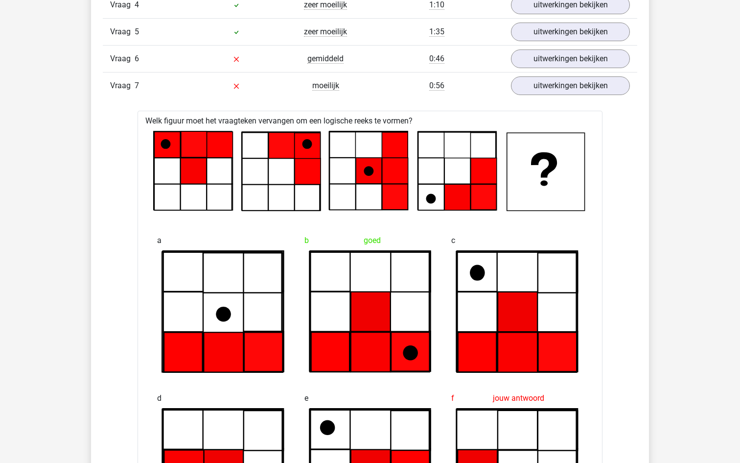
scroll to position [931, 0]
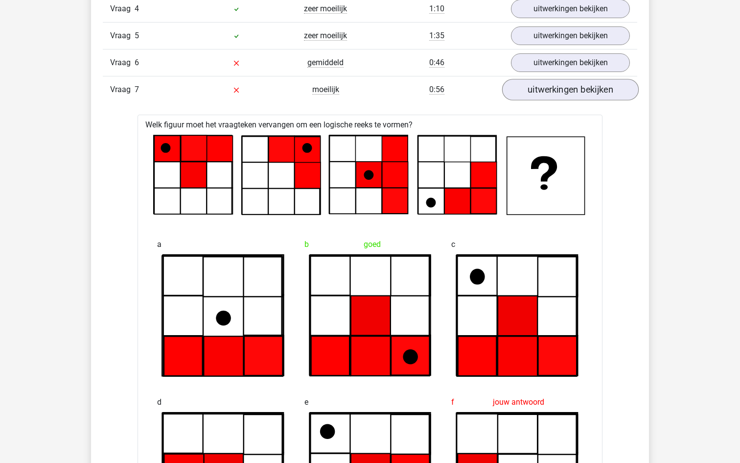
click at [552, 91] on link "uitwerkingen bekijken" at bounding box center [570, 90] width 137 height 22
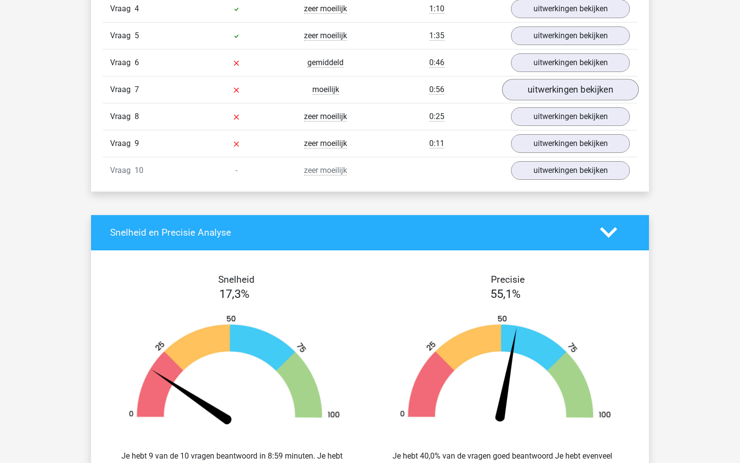
click at [552, 91] on link "uitwerkingen bekijken" at bounding box center [570, 90] width 137 height 22
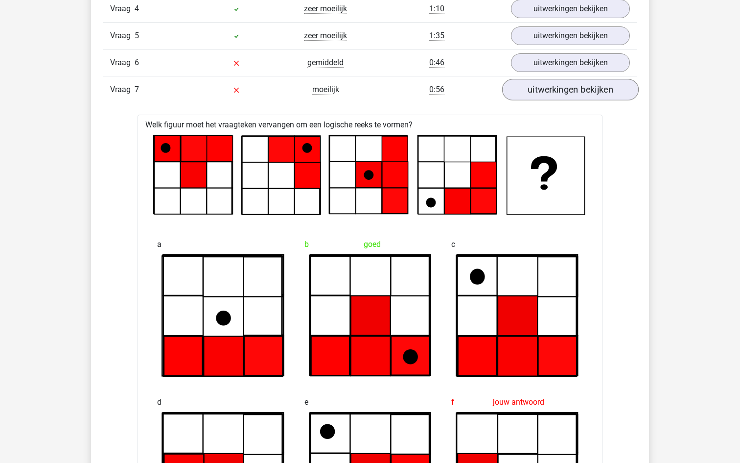
click at [552, 91] on link "uitwerkingen bekijken" at bounding box center [570, 90] width 137 height 22
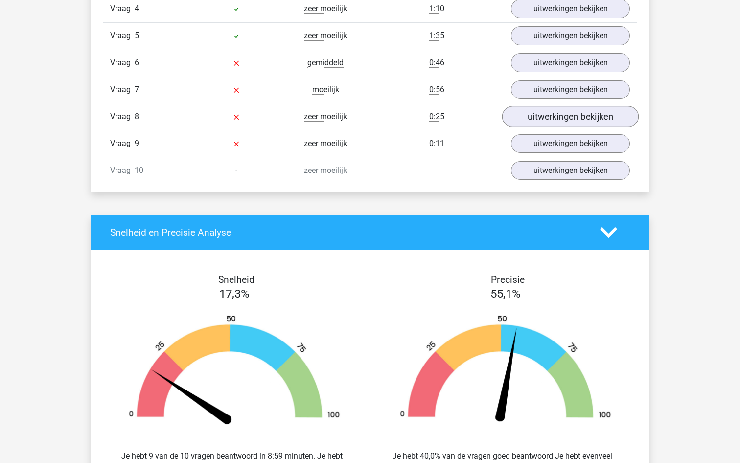
click at [562, 112] on link "uitwerkingen bekijken" at bounding box center [570, 117] width 137 height 22
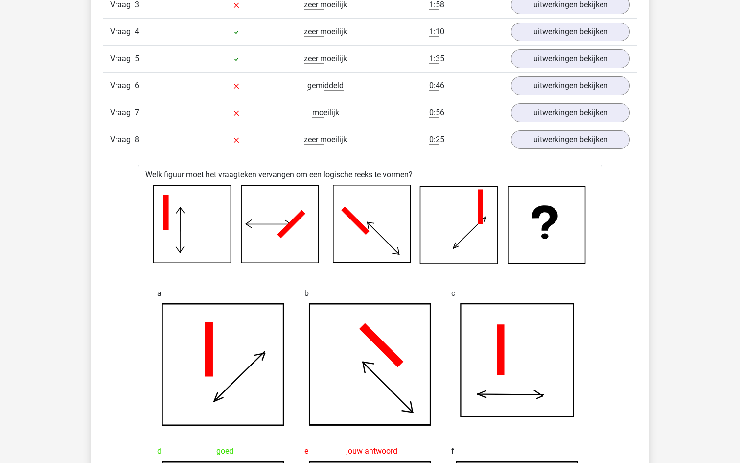
scroll to position [887, 0]
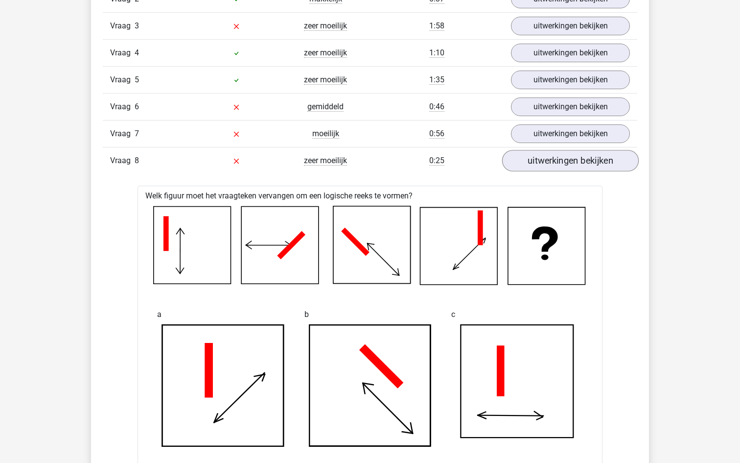
click at [577, 158] on link "uitwerkingen bekijken" at bounding box center [570, 161] width 137 height 22
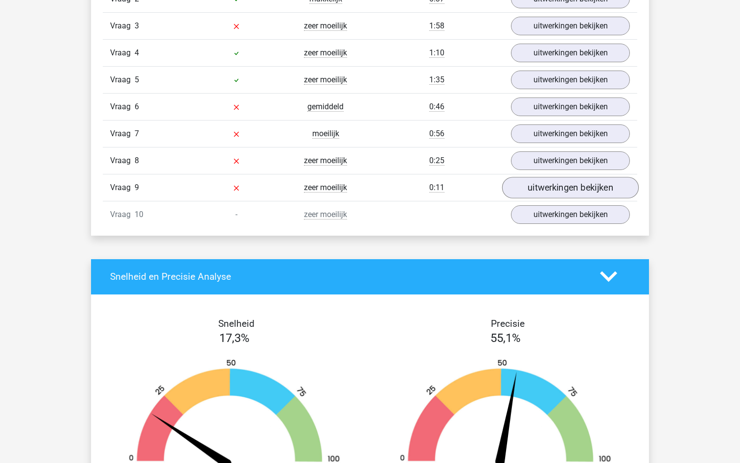
click at [575, 182] on link "uitwerkingen bekijken" at bounding box center [570, 188] width 137 height 22
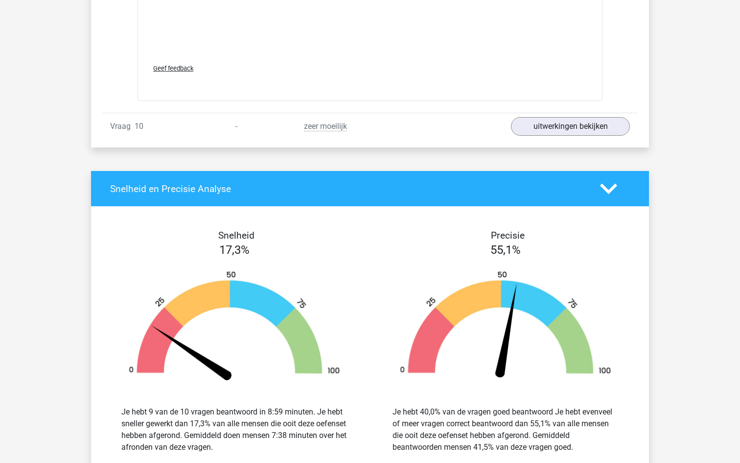
scroll to position [1795, 0]
click at [548, 123] on link "uitwerkingen bekijken" at bounding box center [570, 126] width 137 height 22
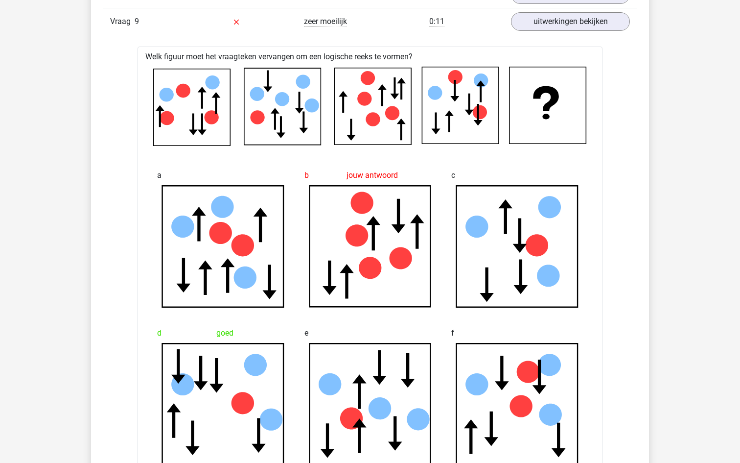
scroll to position [950, 0]
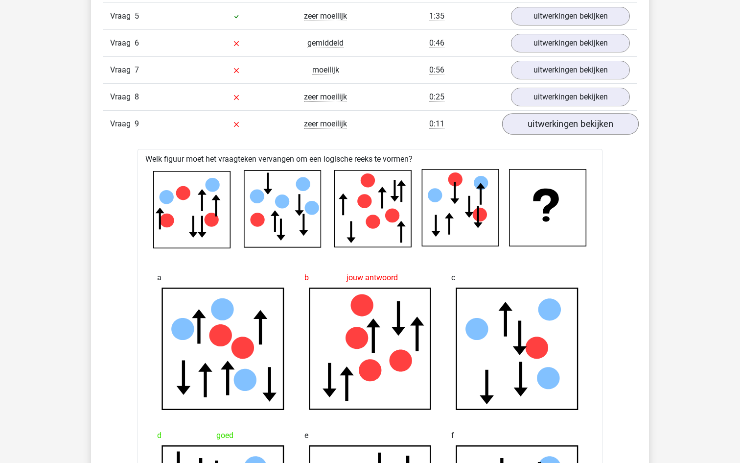
click at [599, 125] on link "uitwerkingen bekijken" at bounding box center [570, 124] width 137 height 22
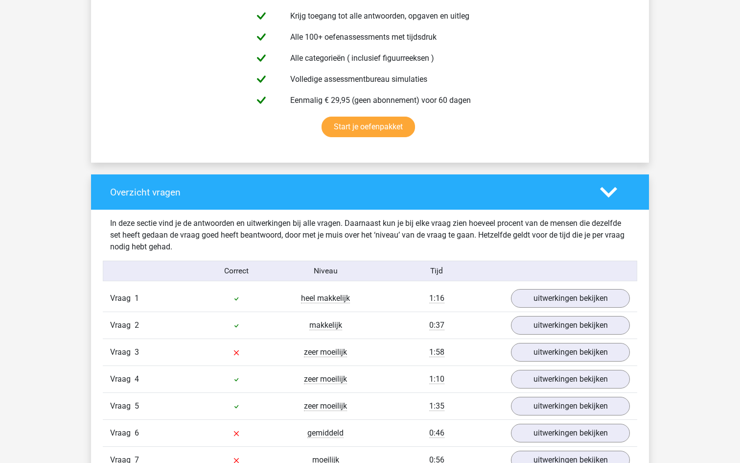
scroll to position [495, 0]
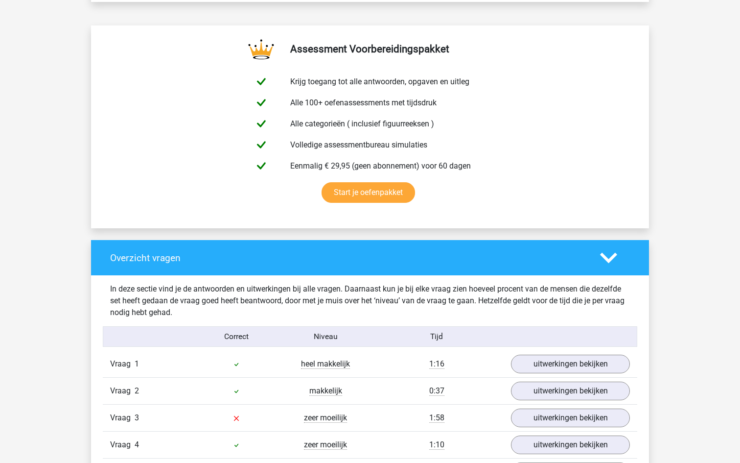
click at [608, 259] on polygon at bounding box center [608, 257] width 17 height 11
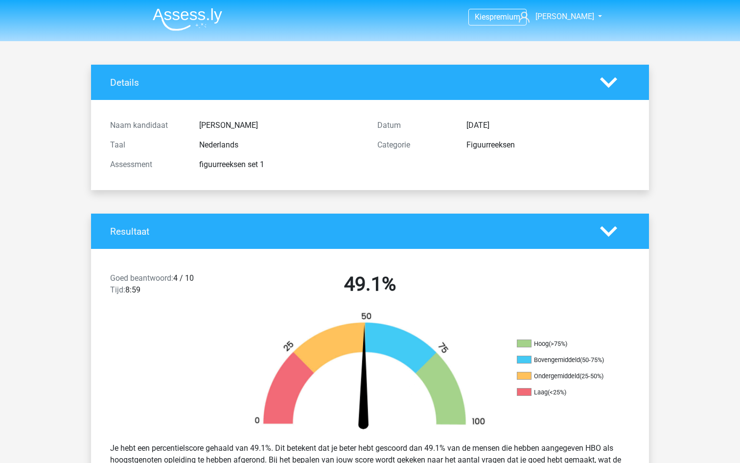
scroll to position [0, 0]
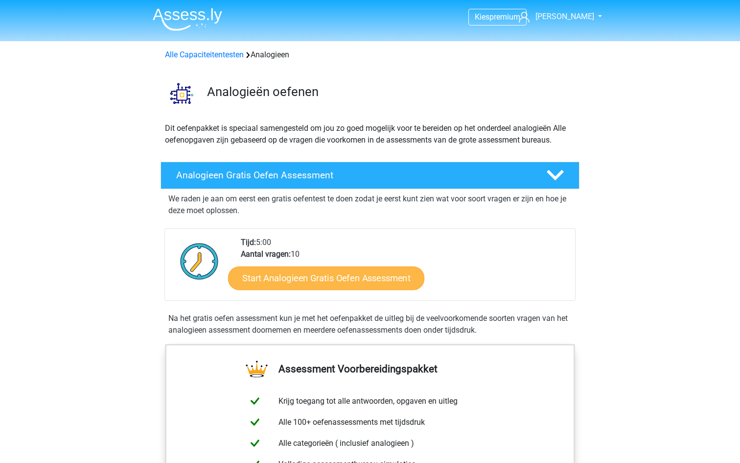
click at [328, 279] on link "Start Analogieen Gratis Oefen Assessment" at bounding box center [326, 278] width 196 height 24
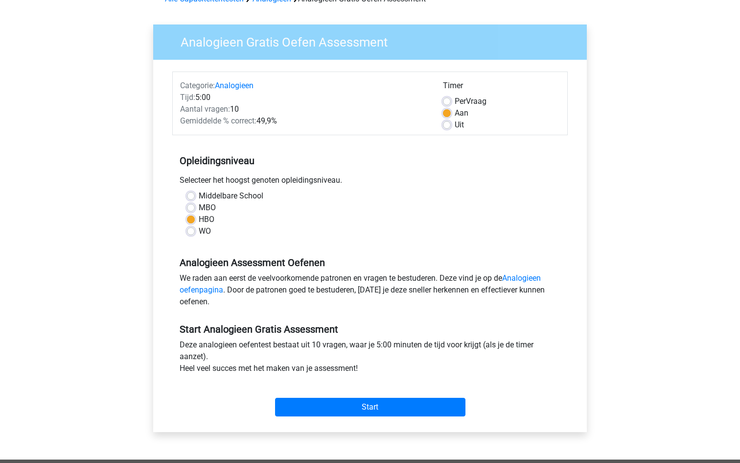
scroll to position [69, 0]
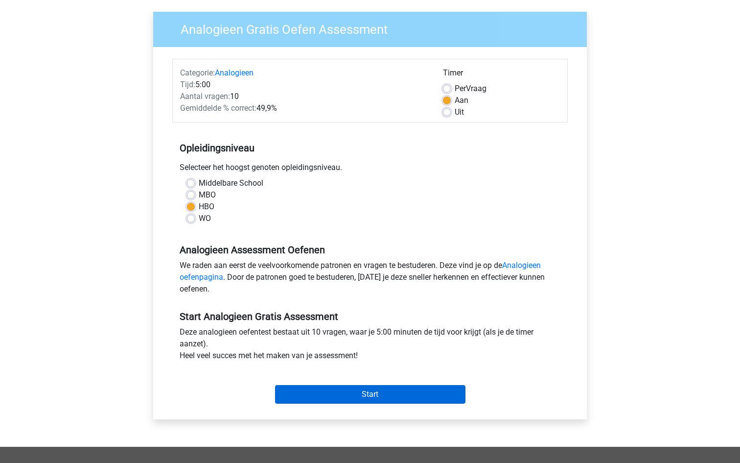
click at [374, 386] on input "Start" at bounding box center [370, 394] width 190 height 19
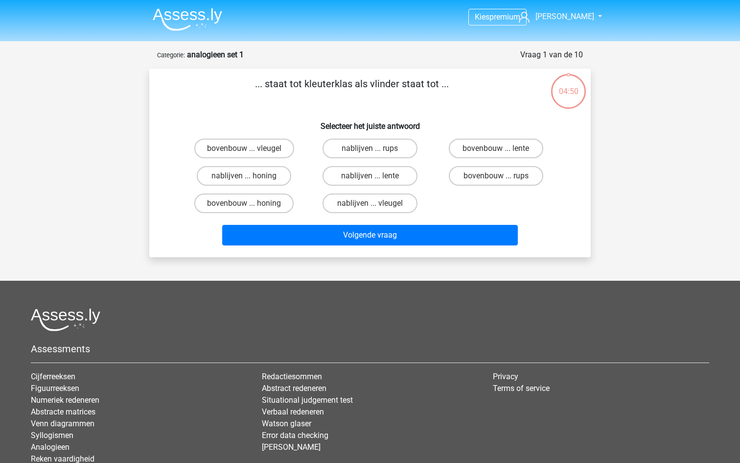
drag, startPoint x: 268, startPoint y: 86, endPoint x: 440, endPoint y: 87, distance: 172.3
click at [440, 87] on p "... staat tot kleuterklas als vlinder staat tot ..." at bounding box center [352, 90] width 374 height 29
copy p "staat tot kleuterklas als vlinder staat tot"
click at [327, 157] on div "nablijven ... rups" at bounding box center [370, 149] width 118 height 20
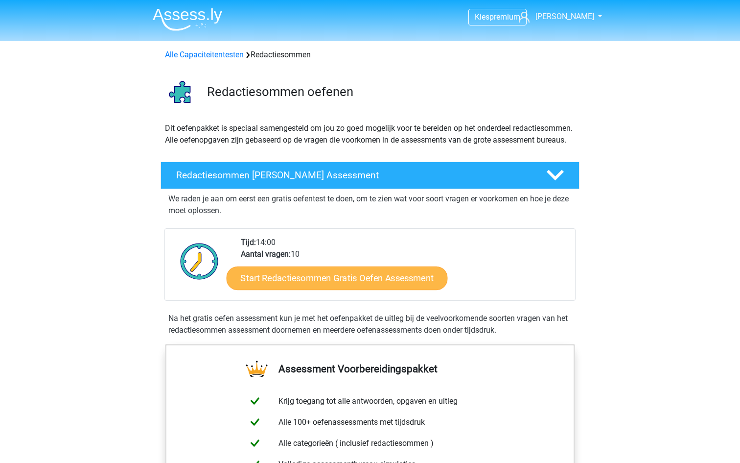
click at [376, 286] on link "Start Redactiesommen Gratis Oefen Assessment" at bounding box center [337, 278] width 221 height 24
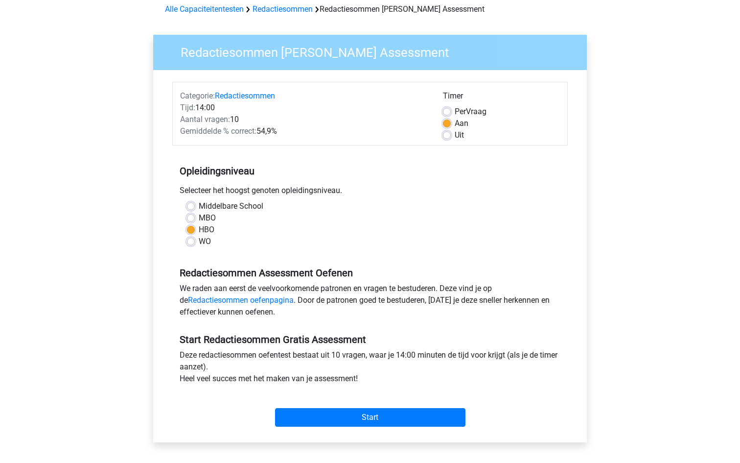
scroll to position [177, 0]
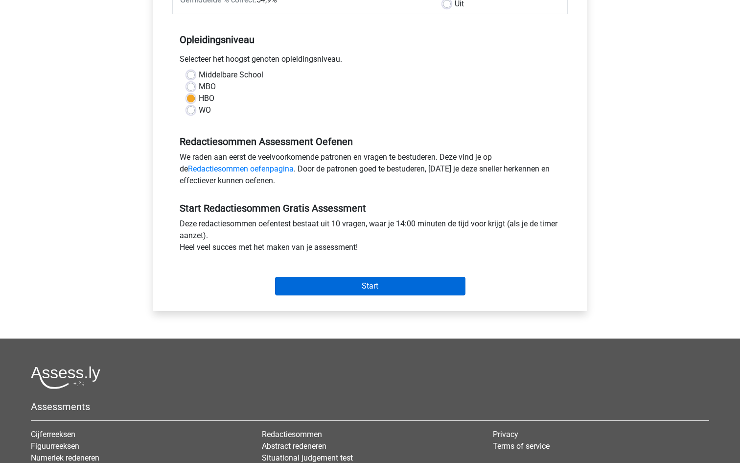
click at [379, 292] on input "Start" at bounding box center [370, 286] width 190 height 19
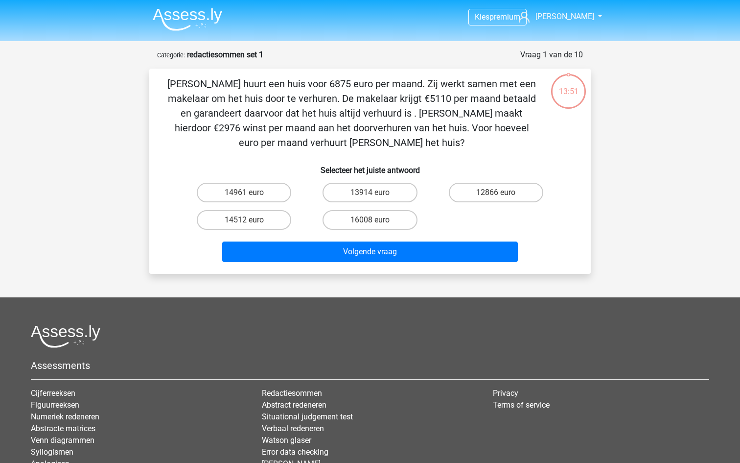
drag, startPoint x: 166, startPoint y: 84, endPoint x: 534, endPoint y: 139, distance: 371.8
click at [534, 139] on p "[PERSON_NAME] huurt een huis voor 6875 euro per maand. Zij werkt samen met een …" at bounding box center [352, 112] width 374 height 73
copy p "[PERSON_NAME] huurt een huis voor 6875 euro per maand. Zij werkt samen met een …"
click at [250, 190] on label "14961 euro" at bounding box center [244, 193] width 94 height 20
click at [250, 192] on input "14961 euro" at bounding box center [247, 195] width 6 height 6
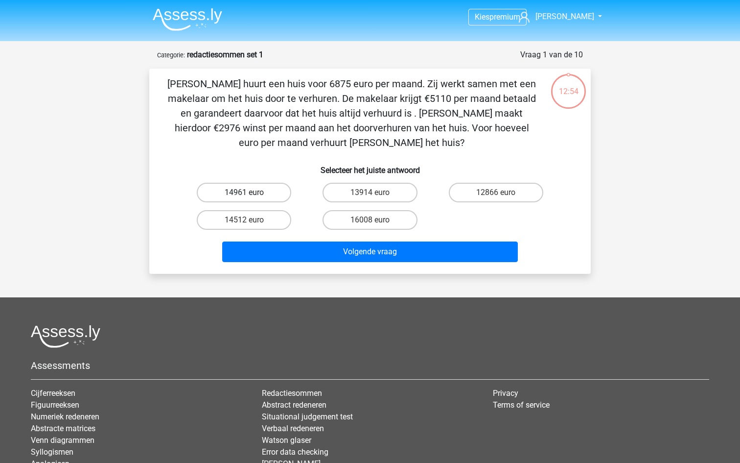
radio input "true"
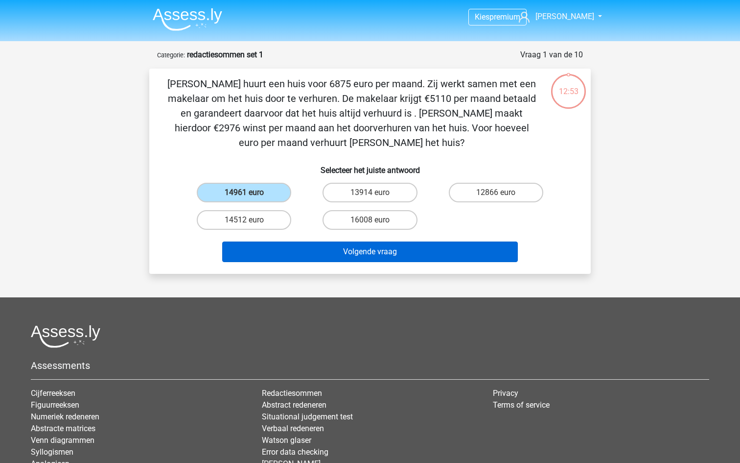
click at [363, 253] on button "Volgende vraag" at bounding box center [370, 251] width 296 height 21
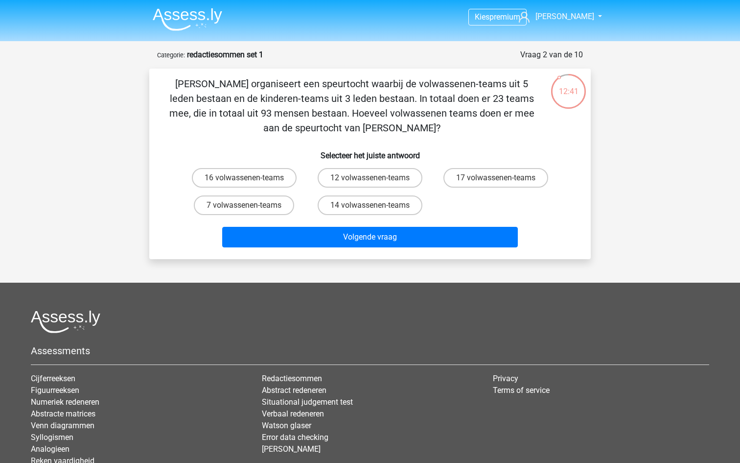
drag, startPoint x: 168, startPoint y: 81, endPoint x: 423, endPoint y: 124, distance: 258.3
click at [423, 124] on p "[PERSON_NAME] organiseert een speurtocht waarbij de volwassenen-teams uit 5 led…" at bounding box center [352, 105] width 374 height 59
copy p "[PERSON_NAME] organiseert een speurtocht waarbij de volwassenen-teams uit 5 led…"
click at [376, 179] on input "12 volwassenen-teams" at bounding box center [373, 181] width 6 height 6
radio input "true"
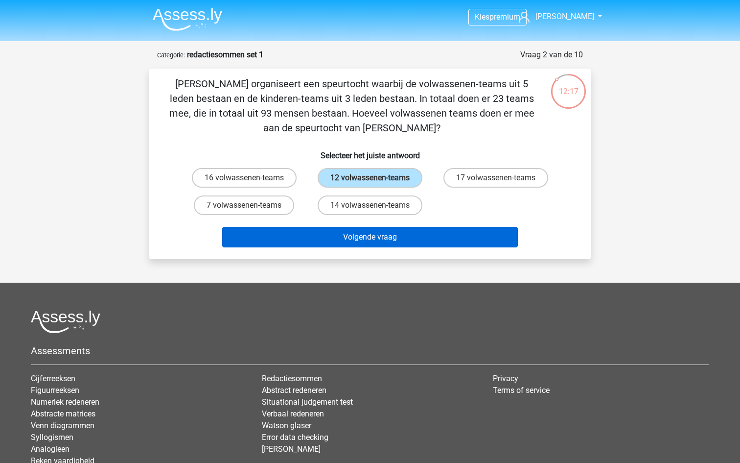
click at [372, 237] on button "Volgende vraag" at bounding box center [370, 237] width 296 height 21
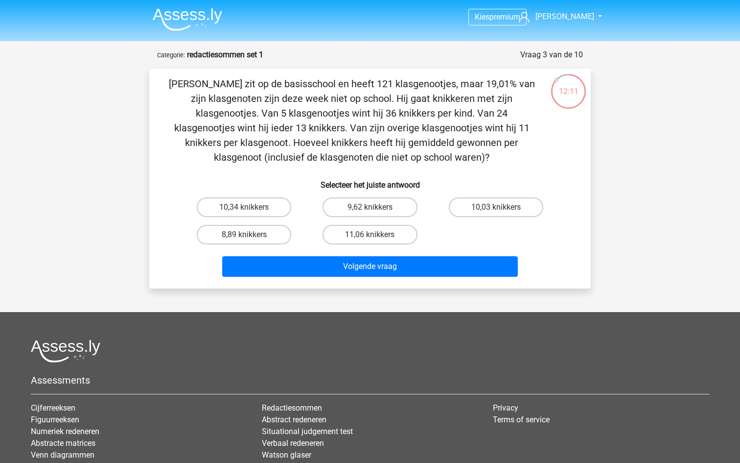
drag, startPoint x: 172, startPoint y: 81, endPoint x: 460, endPoint y: 152, distance: 296.6
click at [460, 152] on p "Jacques zit op de basisschool en heeft 121 klasgenootjes, maar 19,01% van zijn …" at bounding box center [352, 120] width 374 height 88
copy p "Jacques zit op de basisschool en heeft 121 klasgenootjes, maar 19,01% van zijn …"
click at [241, 208] on label "10,34 knikkers" at bounding box center [244, 207] width 94 height 20
click at [244, 208] on input "10,34 knikkers" at bounding box center [247, 210] width 6 height 6
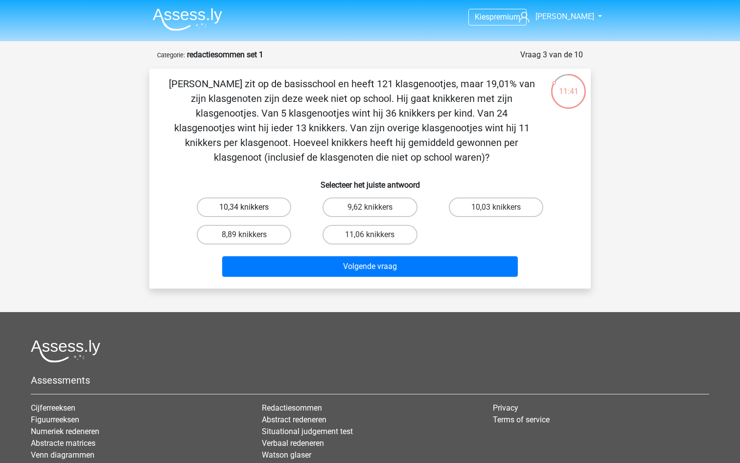
radio input "true"
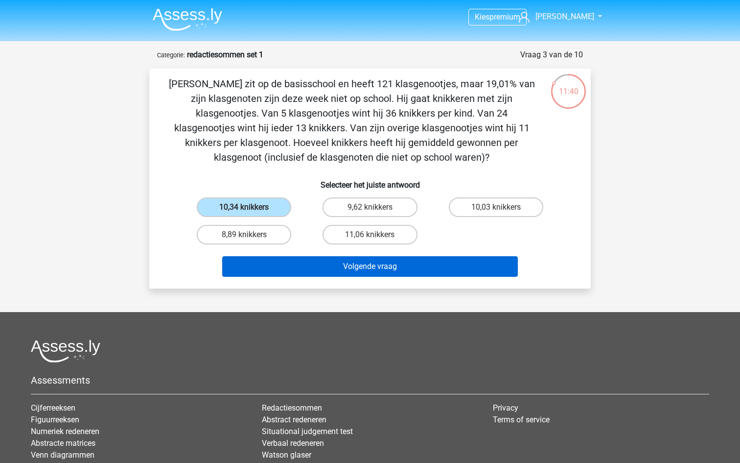
click at [389, 261] on button "Volgende vraag" at bounding box center [370, 266] width 296 height 21
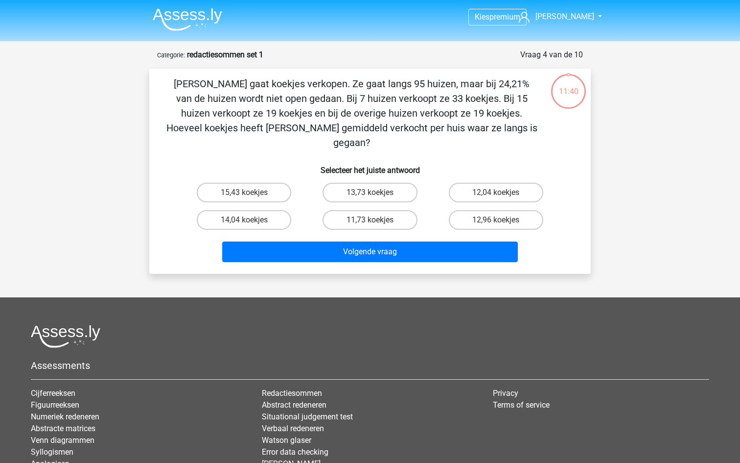
scroll to position [49, 0]
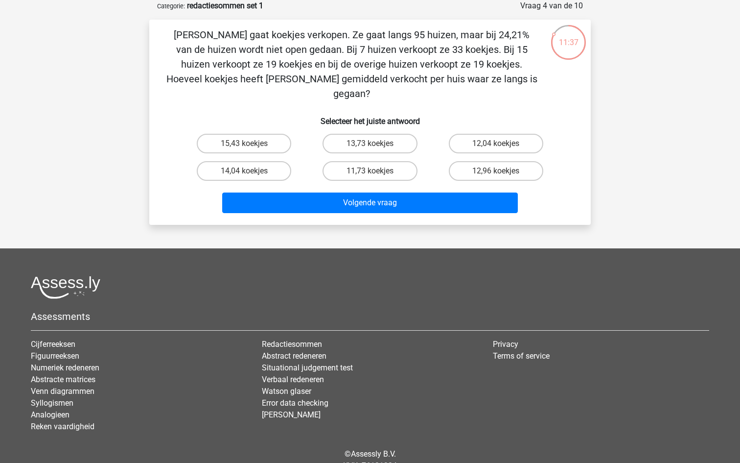
drag, startPoint x: 165, startPoint y: 29, endPoint x: 588, endPoint y: 74, distance: 426.4
click at [588, 74] on div "Anne gaat koekjes verkopen. Ze gaat langs 95 huizen, maar bij 24,21% van de hui…" at bounding box center [370, 122] width 442 height 205
copy p "Anne gaat koekjes verkopen. Ze gaat langs 95 huizen, maar bij 24,21% van de hui…"
click at [242, 134] on label "15,43 koekjes" at bounding box center [244, 144] width 94 height 20
click at [244, 143] on input "15,43 koekjes" at bounding box center [247, 146] width 6 height 6
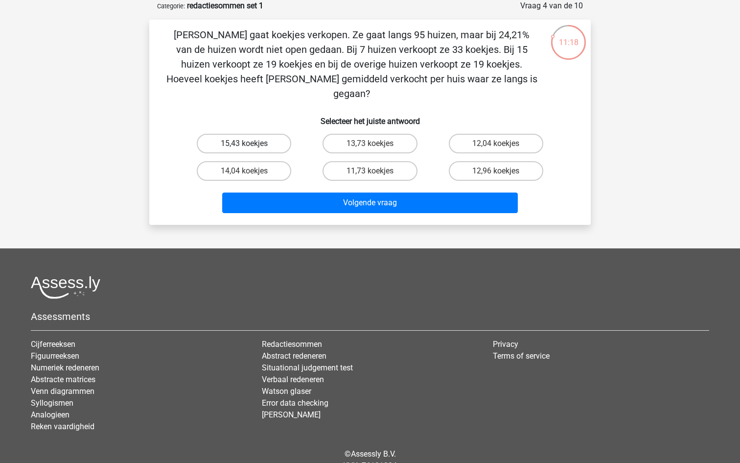
radio input "true"
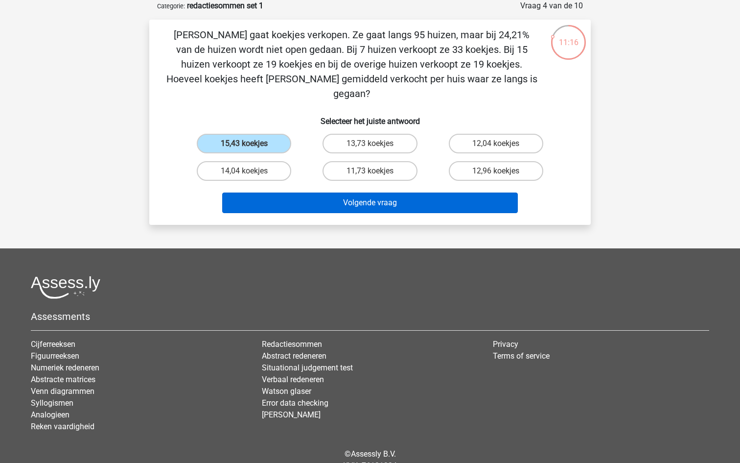
click at [366, 192] on button "Volgende vraag" at bounding box center [370, 202] width 296 height 21
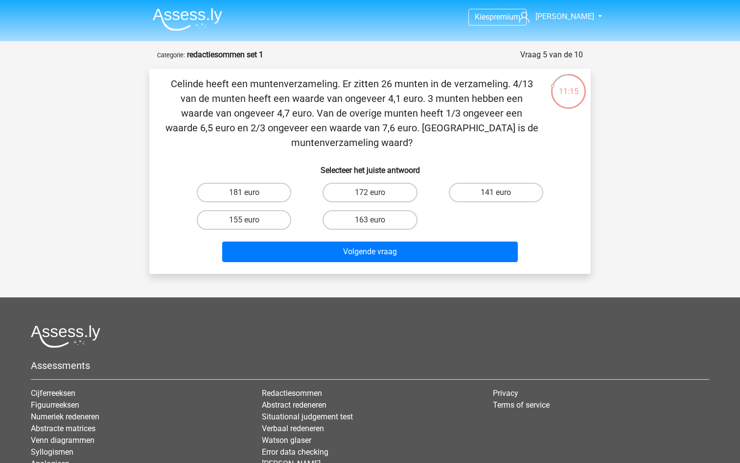
scroll to position [0, 0]
drag, startPoint x: 164, startPoint y: 79, endPoint x: 557, endPoint y: 131, distance: 396.6
click at [557, 131] on div "Celinde heeft een muntenverzameling. Er zitten 26 munten in de verzameling. 4/1…" at bounding box center [370, 170] width 434 height 189
copy p "Celinde heeft een muntenverzameling. Er zitten 26 munten in de verzameling. 4/1…"
click at [267, 214] on label "155 euro" at bounding box center [244, 220] width 94 height 20
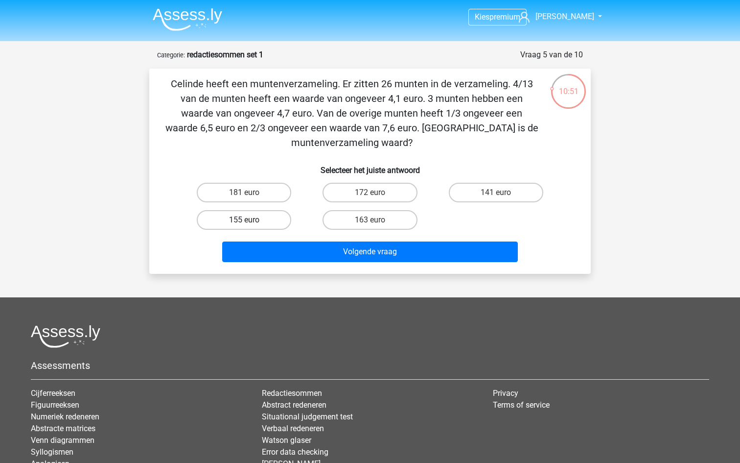
click at [251, 220] on input "155 euro" at bounding box center [247, 223] width 6 height 6
radio input "true"
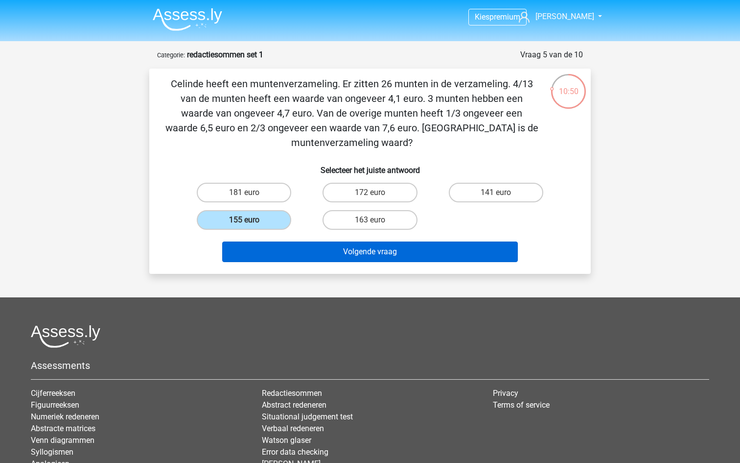
click at [383, 254] on button "Volgende vraag" at bounding box center [370, 251] width 296 height 21
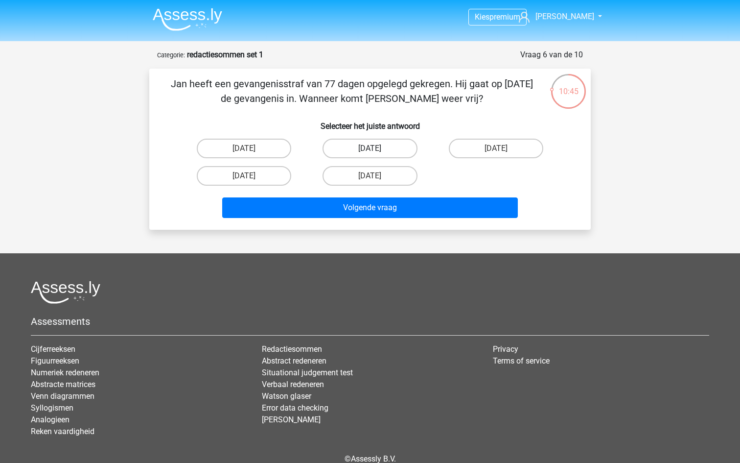
click at [390, 158] on label "13 augustus" at bounding box center [370, 149] width 94 height 20
click at [376, 155] on input "13 augustus" at bounding box center [373, 151] width 6 height 6
radio input "true"
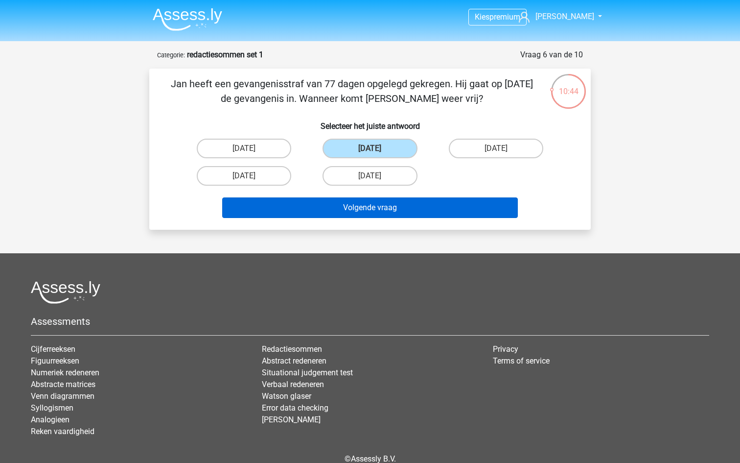
click at [406, 204] on button "Volgende vraag" at bounding box center [370, 207] width 296 height 21
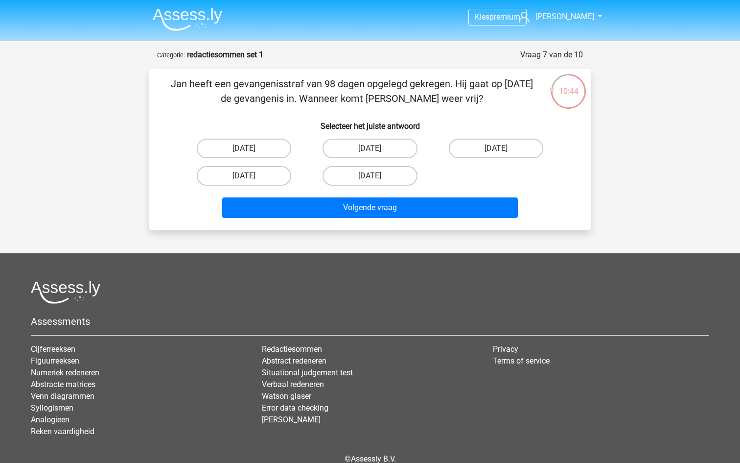
scroll to position [49, 0]
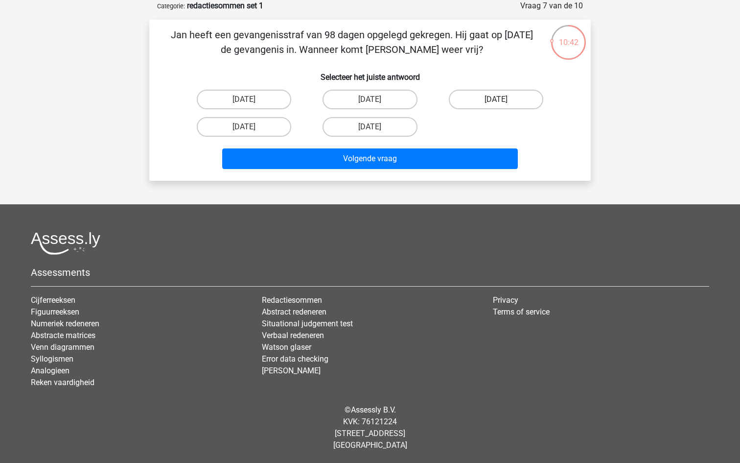
click at [470, 96] on label "19 augustus" at bounding box center [496, 100] width 94 height 20
click at [496, 99] on input "19 augustus" at bounding box center [499, 102] width 6 height 6
radio input "true"
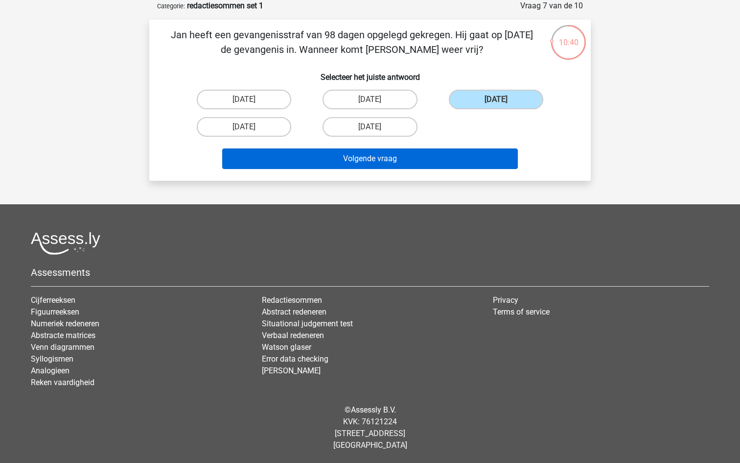
click at [449, 157] on button "Volgende vraag" at bounding box center [370, 158] width 296 height 21
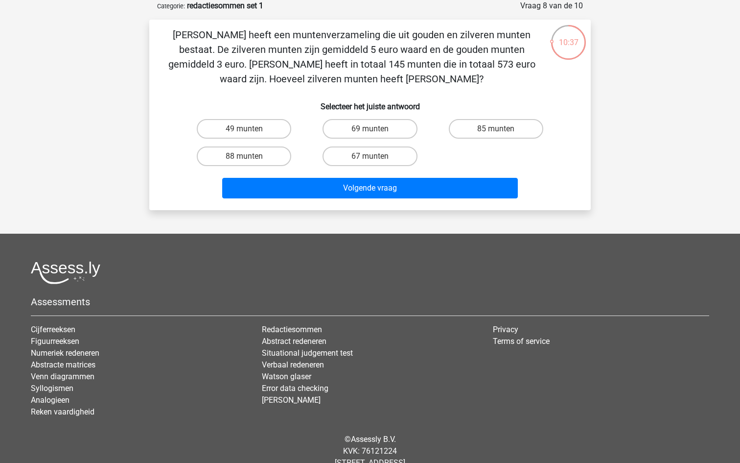
drag, startPoint x: 160, startPoint y: 26, endPoint x: 502, endPoint y: 83, distance: 347.4
click at [502, 83] on div "Chris heeft een muntenverzameling die uit gouden en zilveren munten bestaat. De…" at bounding box center [370, 115] width 442 height 190
copy p "Chris heeft een muntenverzameling die uit gouden en zilveren munten bestaat. De…"
click at [351, 129] on label "69 munten" at bounding box center [370, 129] width 94 height 20
click at [370, 129] on input "69 munten" at bounding box center [373, 132] width 6 height 6
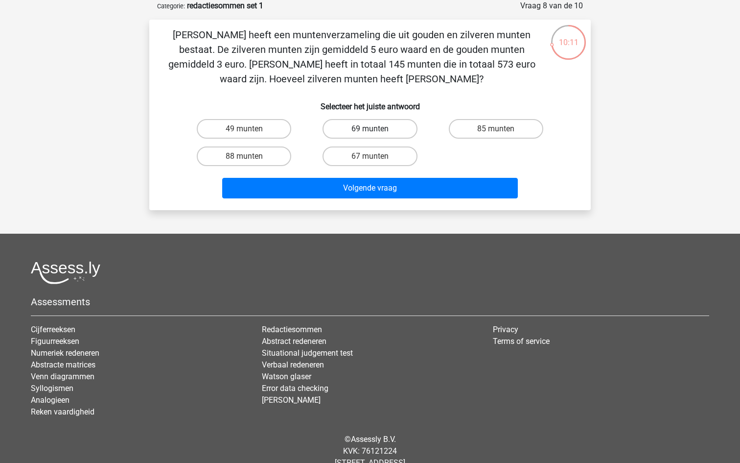
radio input "true"
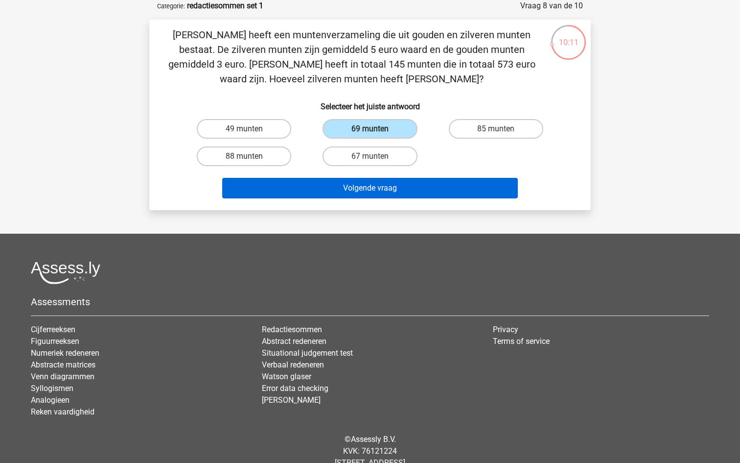
click at [405, 196] on button "Volgende vraag" at bounding box center [370, 188] width 296 height 21
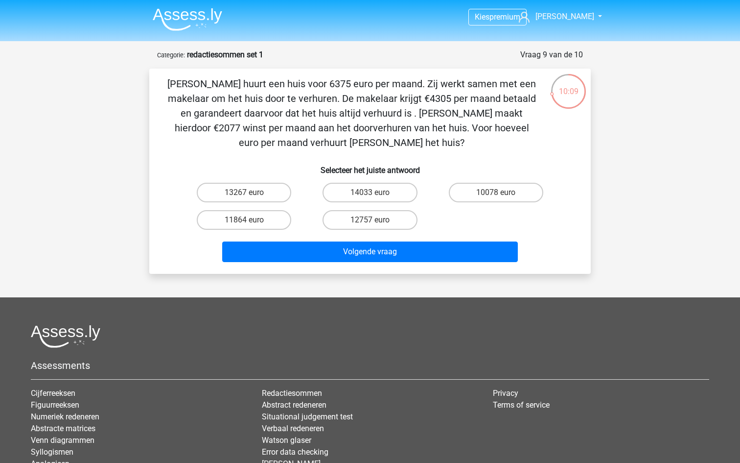
scroll to position [0, 0]
drag, startPoint x: 157, startPoint y: 76, endPoint x: 541, endPoint y: 147, distance: 390.8
click at [541, 147] on div "Clarissa huurt een huis voor 6375 euro per maand. Zij werkt samen met een makel…" at bounding box center [370, 170] width 434 height 189
copy p "Clarissa huurt een huis voor 6375 euro per maand. Zij werkt samen met een makel…"
click at [375, 223] on input "12757 euro" at bounding box center [373, 223] width 6 height 6
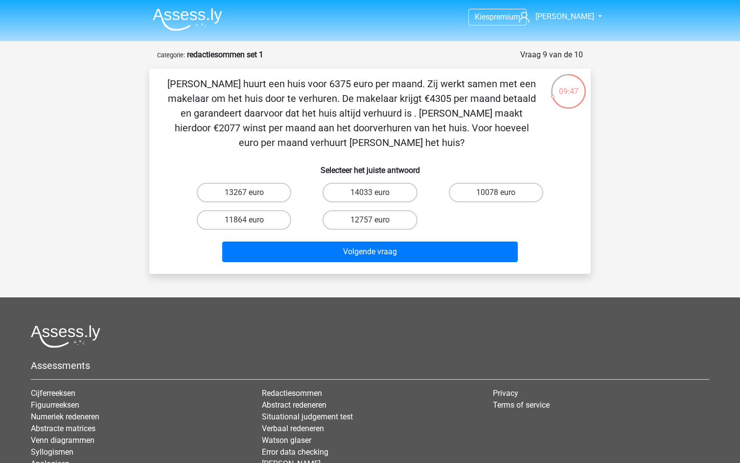
radio input "true"
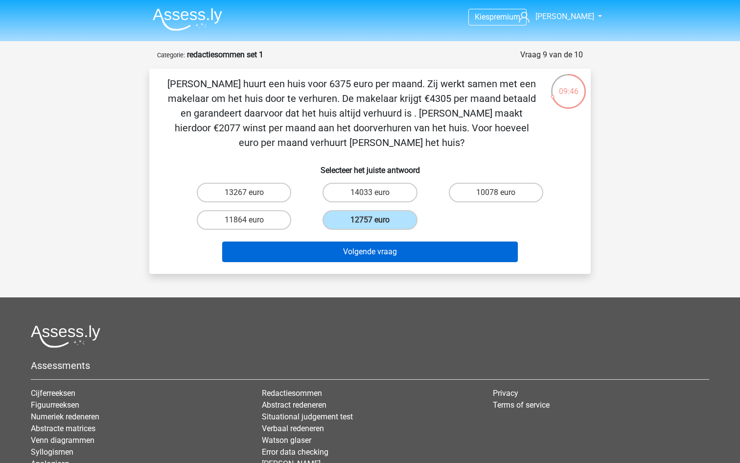
click at [372, 255] on button "Volgende vraag" at bounding box center [370, 251] width 296 height 21
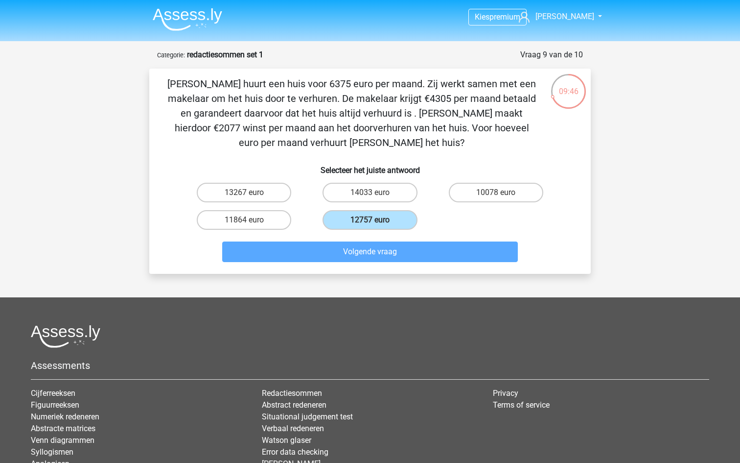
scroll to position [49, 0]
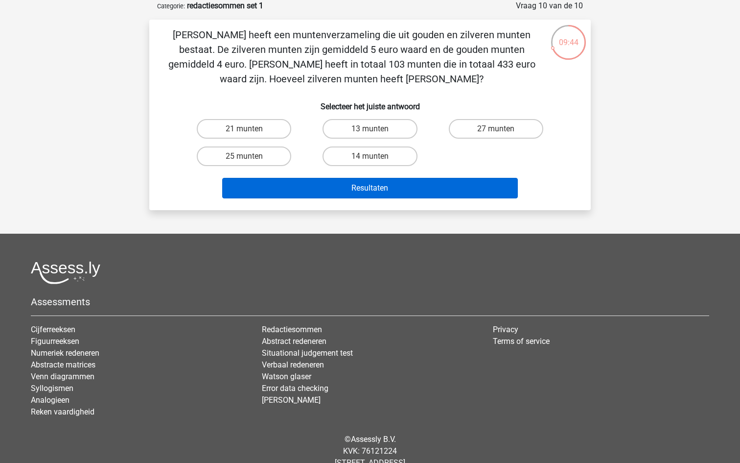
click at [369, 190] on button "Resultaten" at bounding box center [370, 188] width 296 height 21
click at [376, 192] on button "Resultaten" at bounding box center [370, 188] width 296 height 21
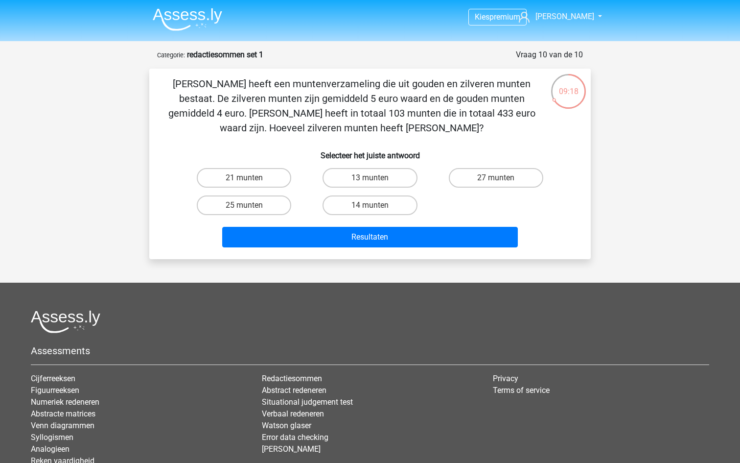
scroll to position [0, 0]
drag, startPoint x: 167, startPoint y: 77, endPoint x: 445, endPoint y: 131, distance: 282.3
click at [445, 131] on p "Chris heeft een muntenverzameling die uit gouden en zilveren munten bestaat. De…" at bounding box center [352, 105] width 374 height 59
copy p "Chris heeft een muntenverzameling die uit gouden en zilveren munten bestaat. De…"
click at [259, 172] on label "21 munten" at bounding box center [244, 178] width 94 height 20
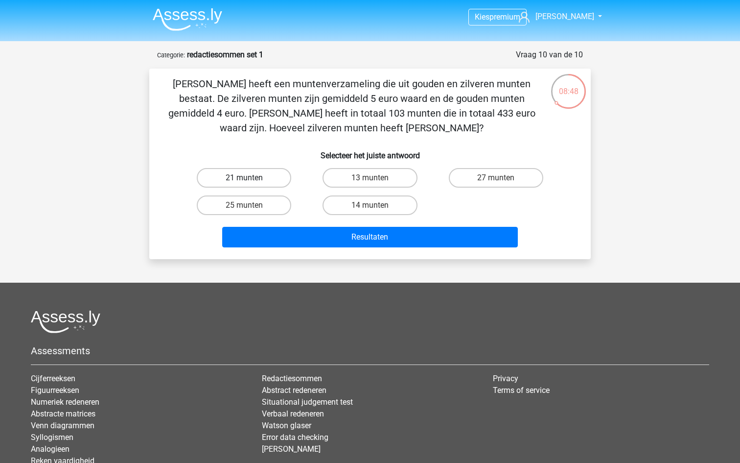
click at [251, 178] on input "21 munten" at bounding box center [247, 181] width 6 height 6
radio input "true"
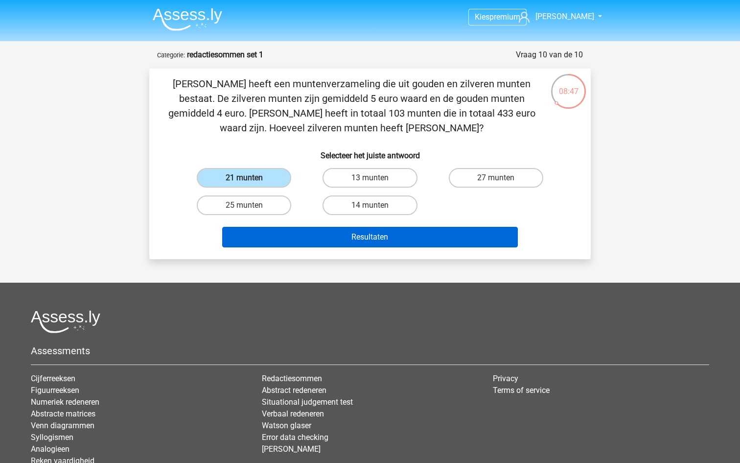
click at [315, 241] on button "Resultaten" at bounding box center [370, 237] width 296 height 21
click at [362, 240] on button "Resultaten" at bounding box center [370, 237] width 296 height 21
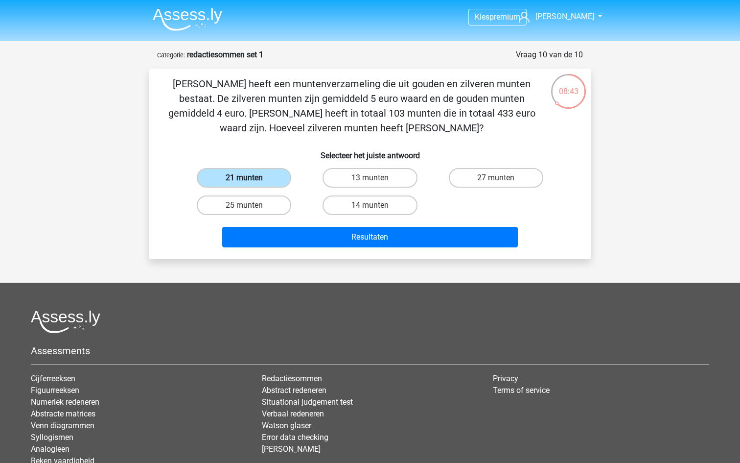
click at [279, 173] on label "21 munten" at bounding box center [244, 178] width 94 height 20
click at [251, 178] on input "21 munten" at bounding box center [247, 181] width 6 height 6
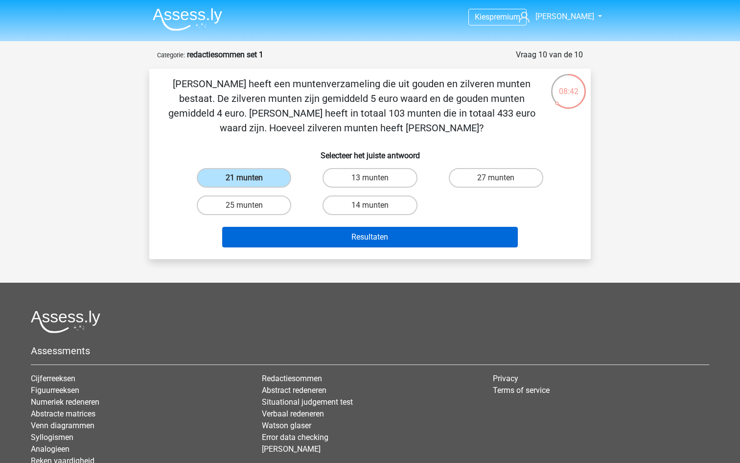
click at [384, 243] on button "Resultaten" at bounding box center [370, 237] width 296 height 21
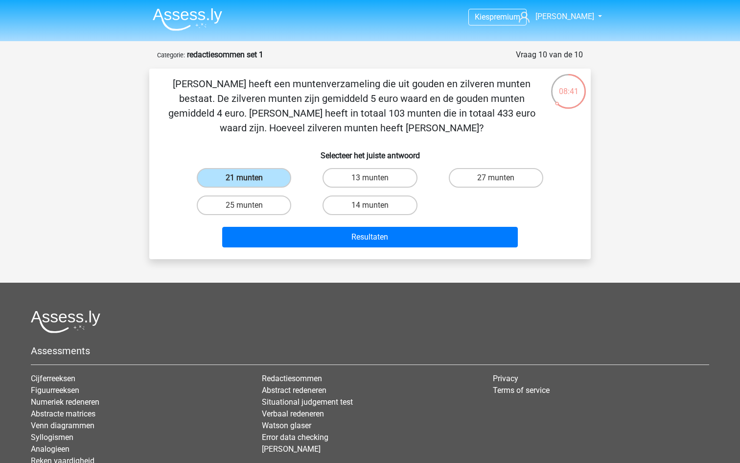
click at [287, 193] on div "25 munten" at bounding box center [244, 204] width 126 height 27
click at [278, 178] on label "21 munten" at bounding box center [244, 178] width 94 height 20
click at [251, 178] on input "21 munten" at bounding box center [247, 181] width 6 height 6
click at [247, 170] on label "21 munten" at bounding box center [244, 178] width 94 height 20
click at [247, 178] on input "21 munten" at bounding box center [247, 181] width 6 height 6
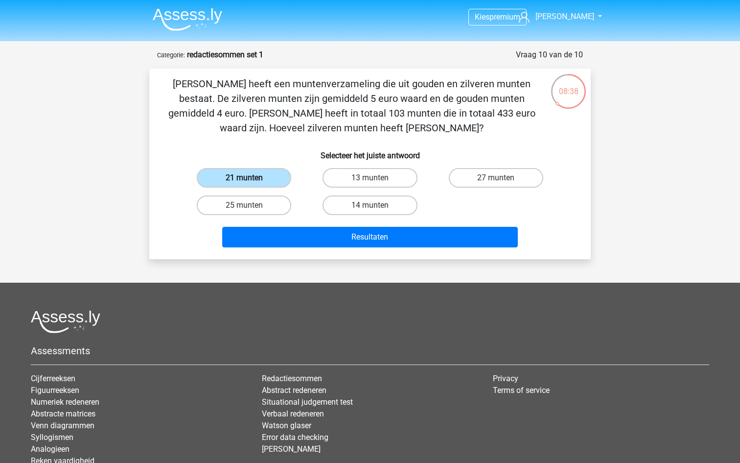
click at [249, 174] on label "21 munten" at bounding box center [244, 178] width 94 height 20
click at [249, 178] on input "21 munten" at bounding box center [247, 181] width 6 height 6
click at [264, 204] on label "25 munten" at bounding box center [244, 205] width 94 height 20
click at [251, 205] on input "25 munten" at bounding box center [247, 208] width 6 height 6
radio input "true"
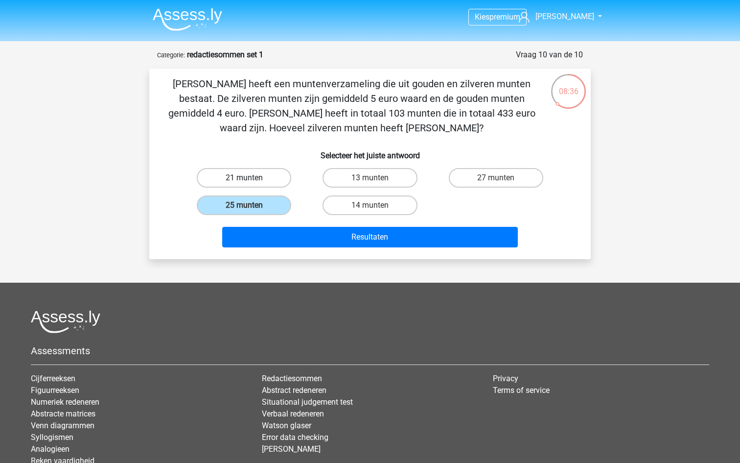
click at [266, 179] on label "21 munten" at bounding box center [244, 178] width 94 height 20
click at [251, 179] on input "21 munten" at bounding box center [247, 181] width 6 height 6
radio input "true"
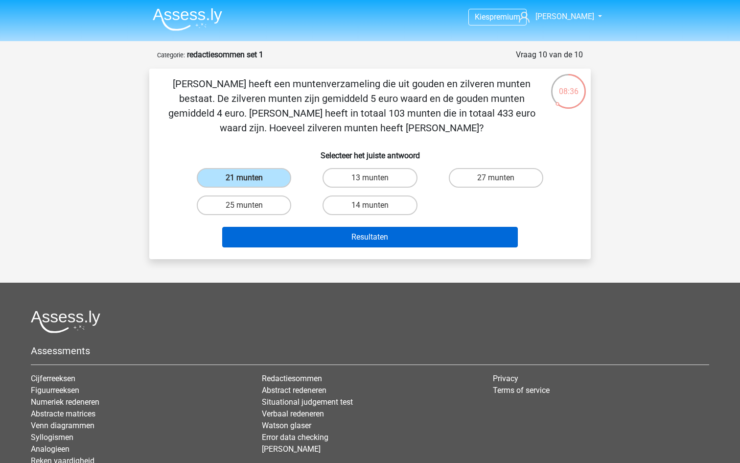
click at [326, 230] on button "Resultaten" at bounding box center [370, 237] width 296 height 21
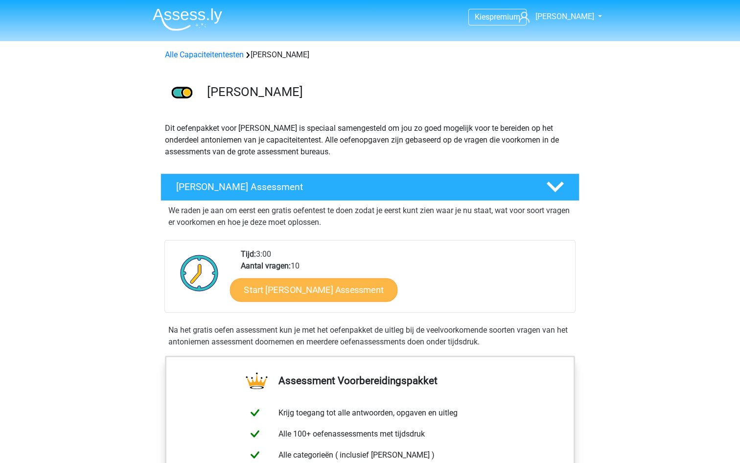
click at [387, 286] on link "Start [PERSON_NAME] Assessment" at bounding box center [314, 290] width 168 height 24
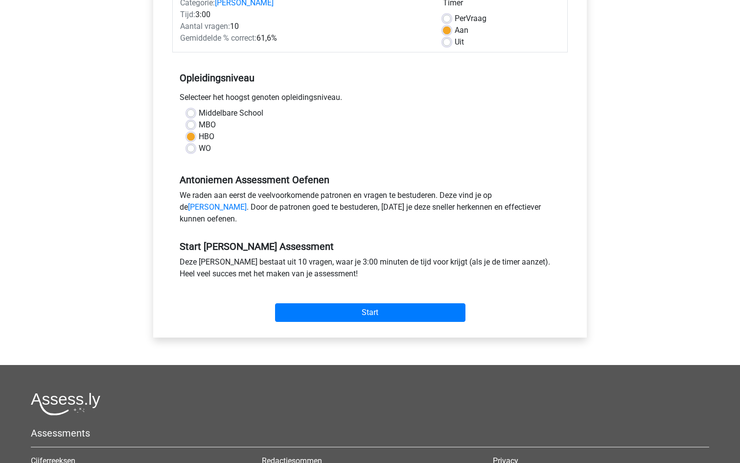
scroll to position [145, 0]
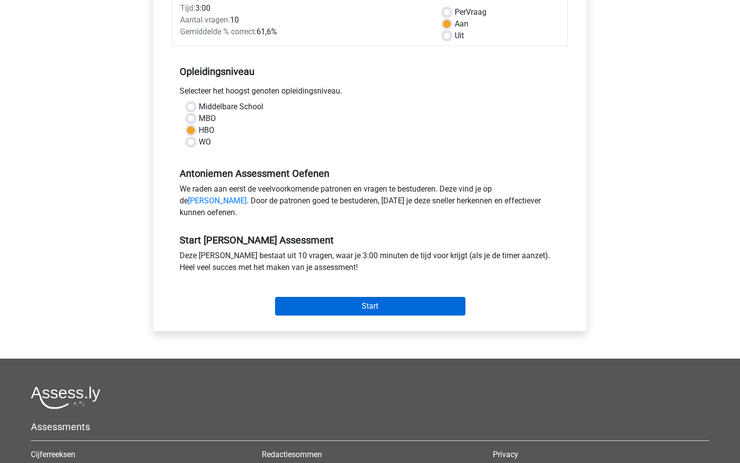
click at [349, 312] on input "Start" at bounding box center [370, 306] width 190 height 19
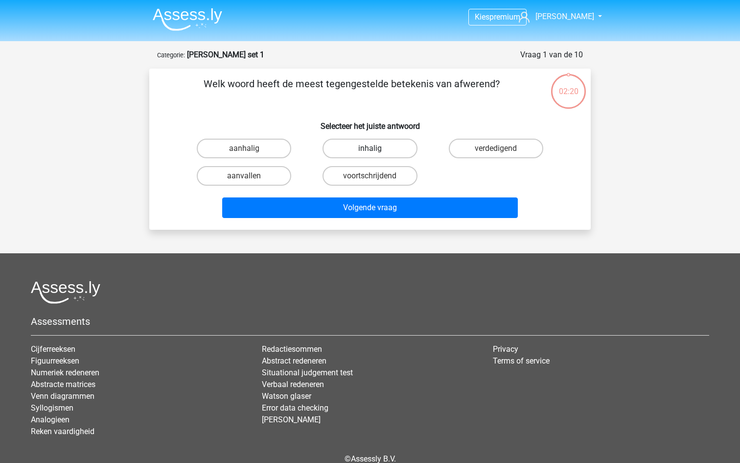
click at [345, 151] on label "inhalig" at bounding box center [370, 149] width 94 height 20
click at [370, 151] on input "inhalig" at bounding box center [373, 151] width 6 height 6
radio input "true"
click at [475, 154] on label "verdedigend" at bounding box center [496, 149] width 94 height 20
click at [496, 154] on input "verdedigend" at bounding box center [499, 151] width 6 height 6
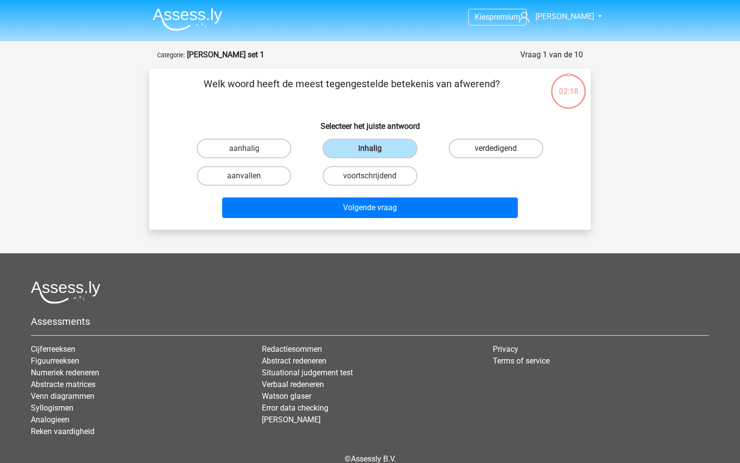
radio input "true"
click at [373, 142] on label "inhalig" at bounding box center [370, 149] width 94 height 20
click at [373, 148] on input "inhalig" at bounding box center [373, 151] width 6 height 6
radio input "true"
click at [273, 142] on label "aanhalig" at bounding box center [244, 149] width 94 height 20
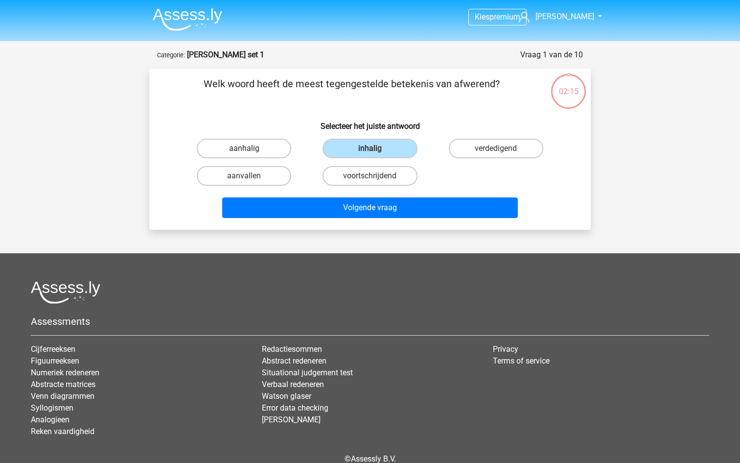
click at [251, 148] on input "aanhalig" at bounding box center [247, 151] width 6 height 6
radio input "true"
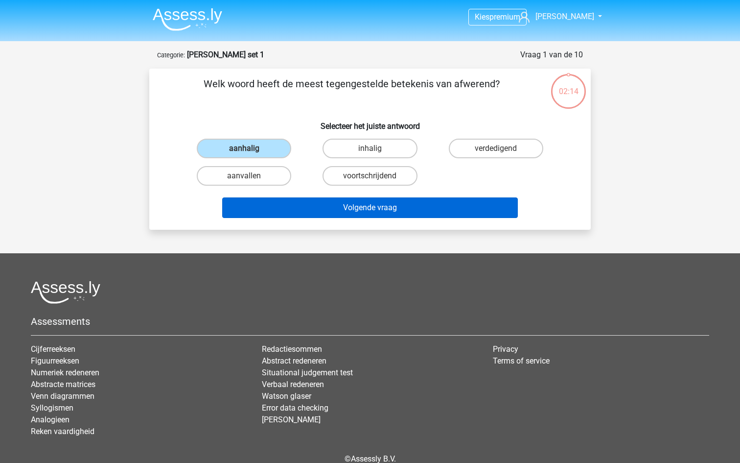
click at [352, 206] on button "Volgende vraag" at bounding box center [370, 207] width 296 height 21
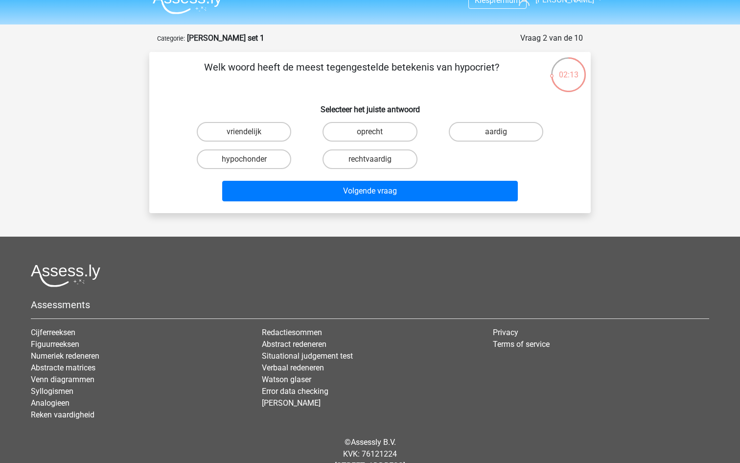
scroll to position [14, 0]
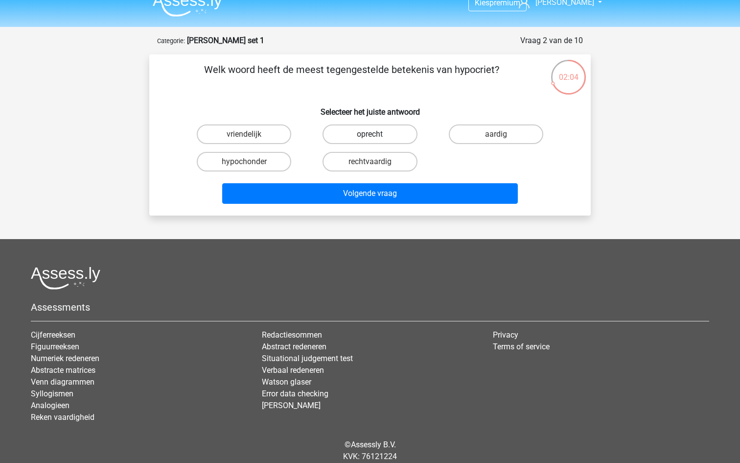
click at [353, 131] on label "oprecht" at bounding box center [370, 134] width 94 height 20
click at [370, 134] on input "oprecht" at bounding box center [373, 137] width 6 height 6
radio input "true"
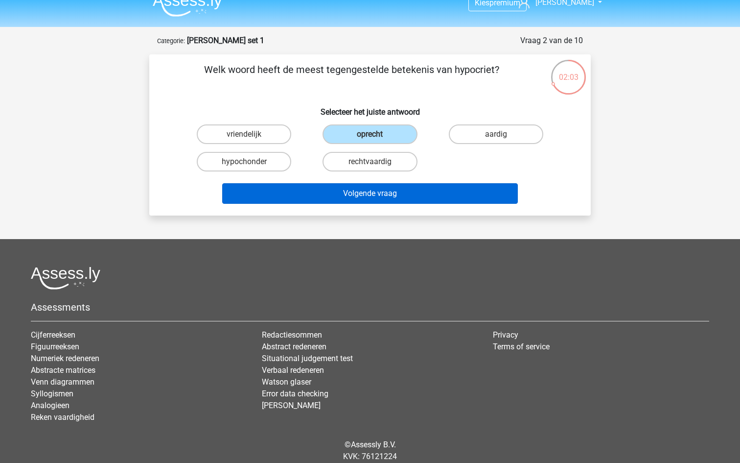
click at [391, 197] on button "Volgende vraag" at bounding box center [370, 193] width 296 height 21
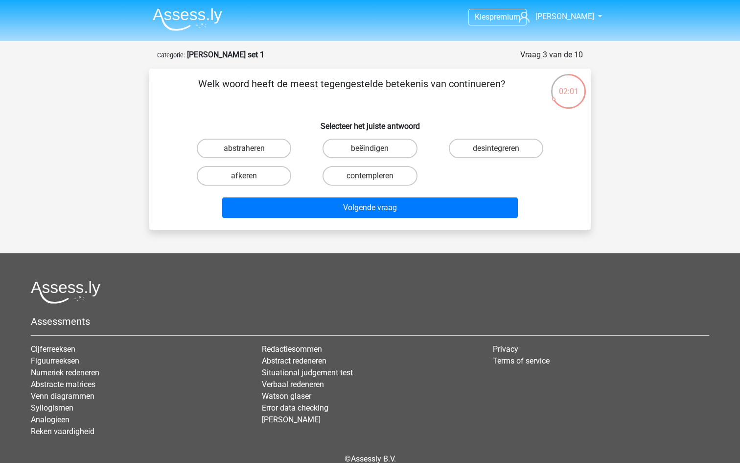
scroll to position [0, 0]
click at [386, 150] on label "beëindigen" at bounding box center [370, 149] width 94 height 20
click at [376, 150] on input "beëindigen" at bounding box center [373, 151] width 6 height 6
radio input "true"
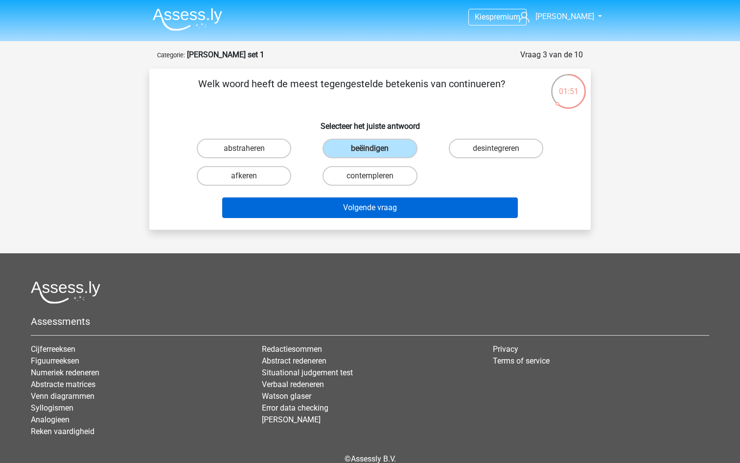
click at [393, 206] on button "Volgende vraag" at bounding box center [370, 207] width 296 height 21
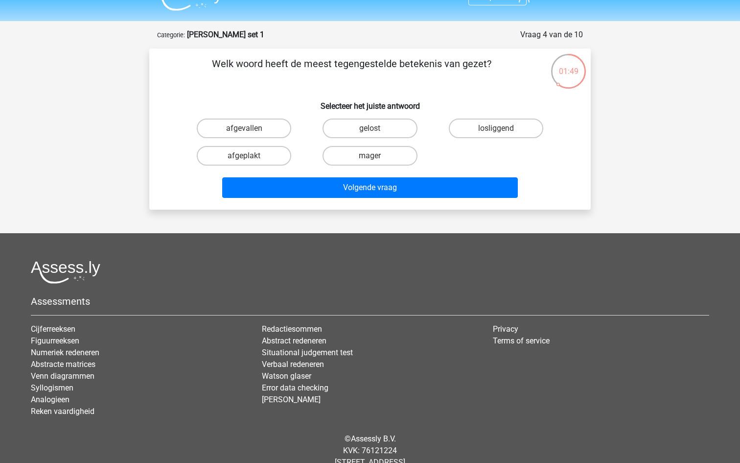
scroll to position [9, 0]
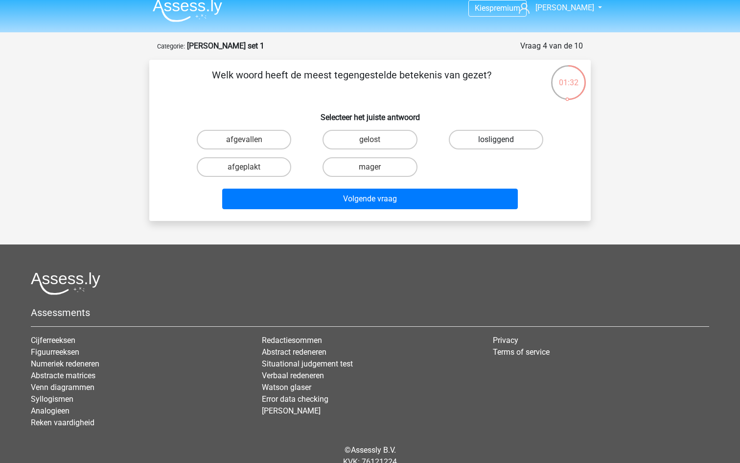
click at [495, 141] on label "losliggend" at bounding box center [496, 140] width 94 height 20
click at [496, 141] on input "losliggend" at bounding box center [499, 143] width 6 height 6
radio input "true"
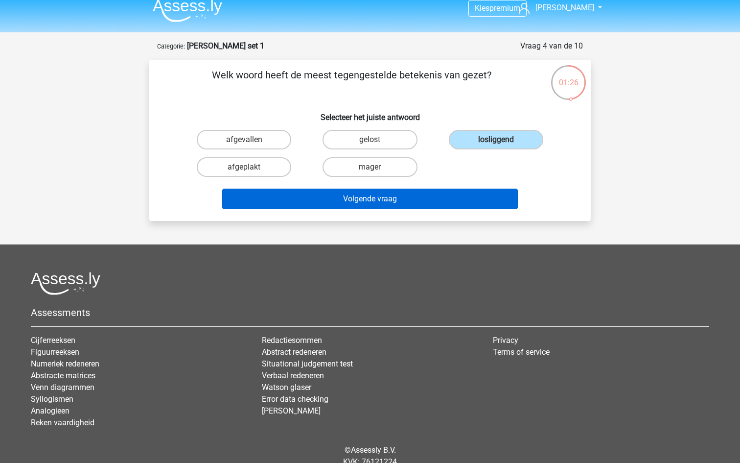
click at [350, 195] on button "Volgende vraag" at bounding box center [370, 198] width 296 height 21
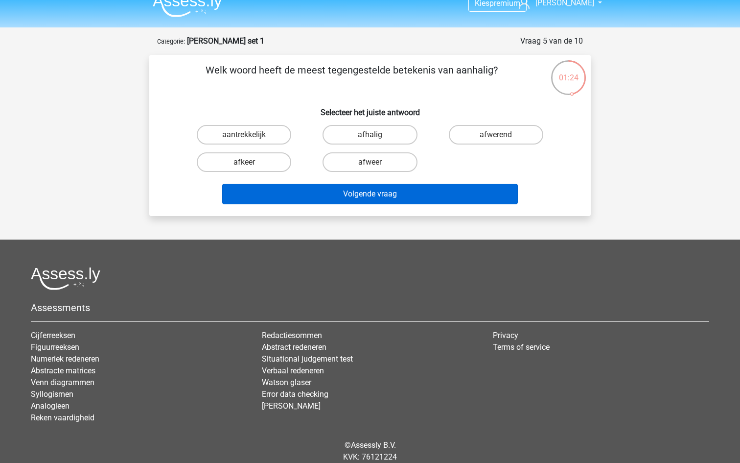
scroll to position [3, 0]
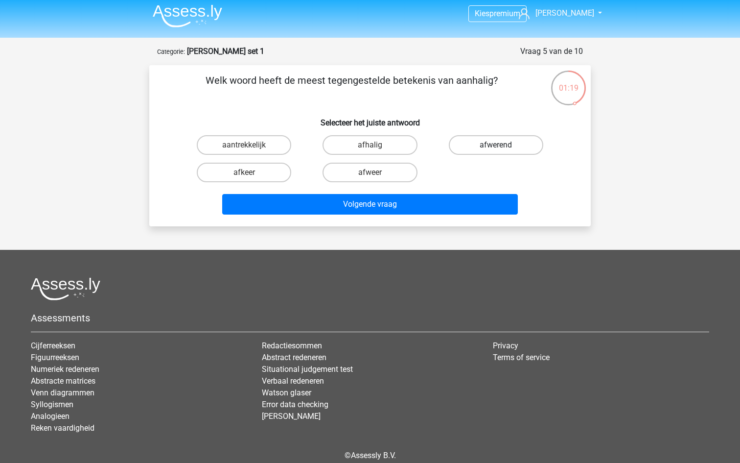
click at [462, 136] on label "afwerend" at bounding box center [496, 145] width 94 height 20
click at [496, 145] on input "afwerend" at bounding box center [499, 148] width 6 height 6
radio input "true"
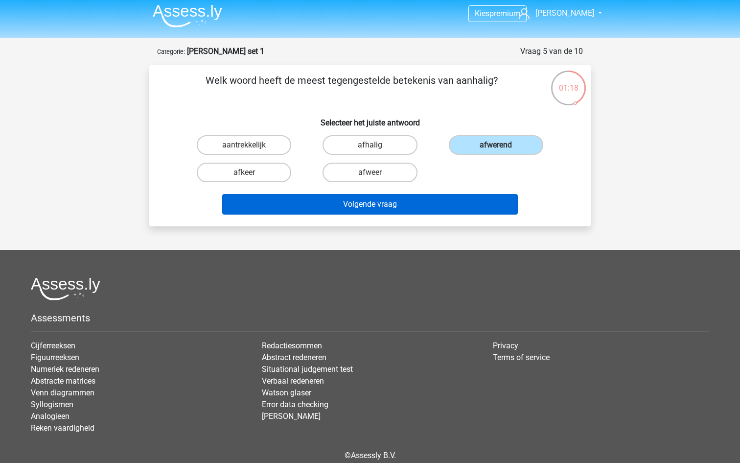
click at [378, 206] on button "Volgende vraag" at bounding box center [370, 204] width 296 height 21
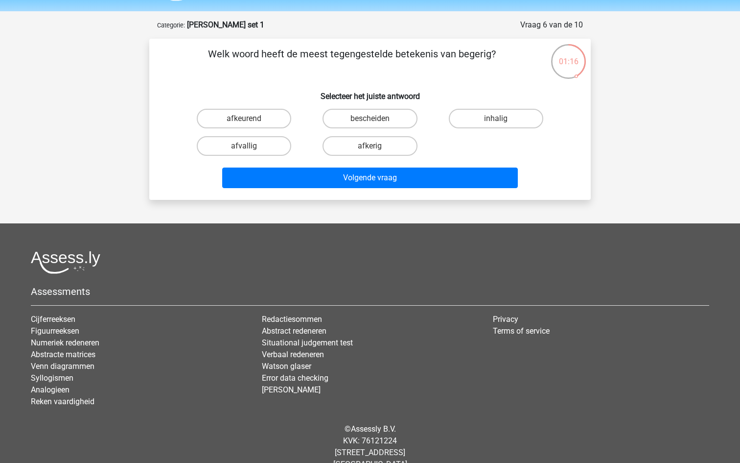
scroll to position [27, 0]
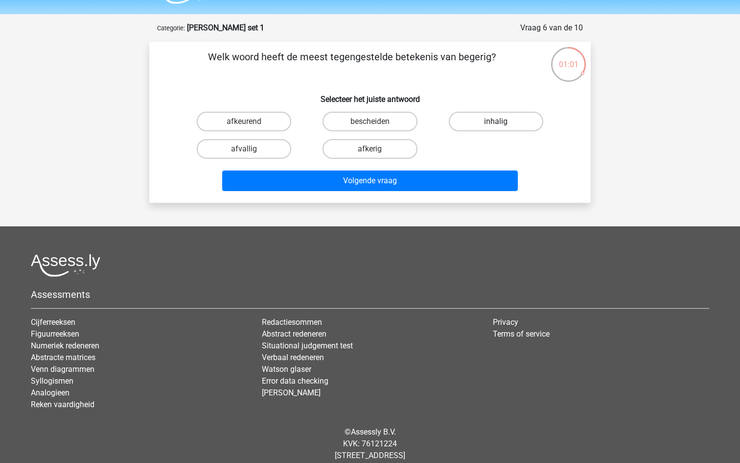
click at [473, 122] on label "inhalig" at bounding box center [496, 122] width 94 height 20
click at [496, 122] on input "inhalig" at bounding box center [499, 124] width 6 height 6
radio input "true"
click at [377, 150] on label "afkerig" at bounding box center [370, 149] width 94 height 20
click at [376, 150] on input "afkerig" at bounding box center [373, 152] width 6 height 6
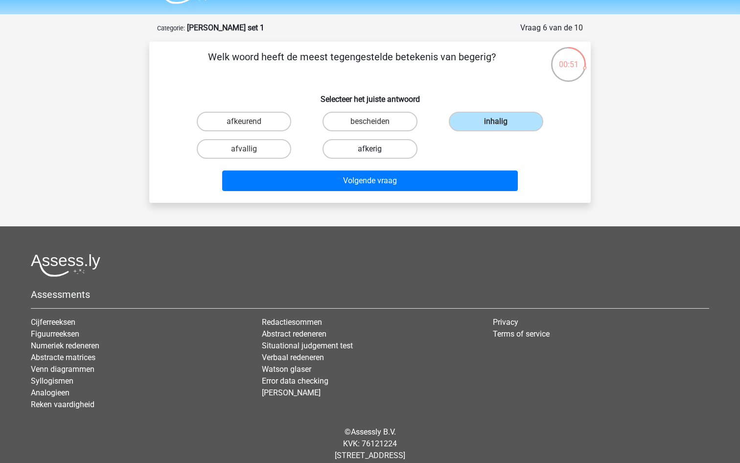
radio input "true"
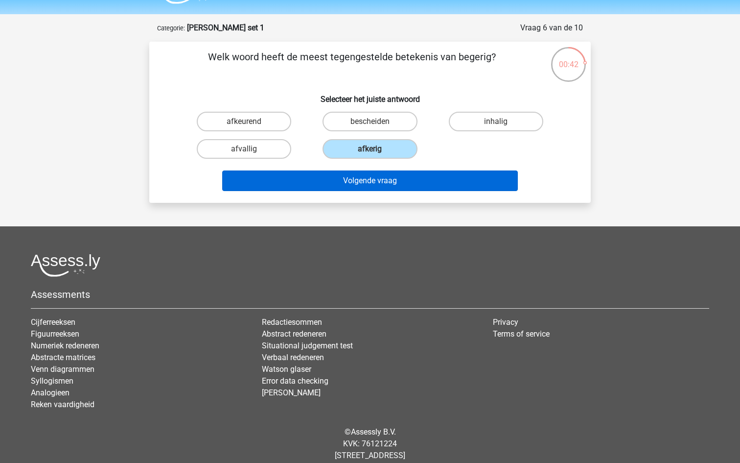
click at [335, 180] on button "Volgende vraag" at bounding box center [370, 180] width 296 height 21
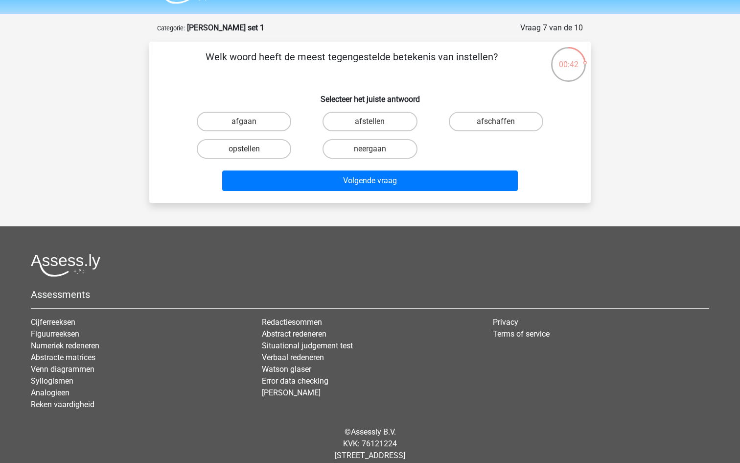
scroll to position [49, 0]
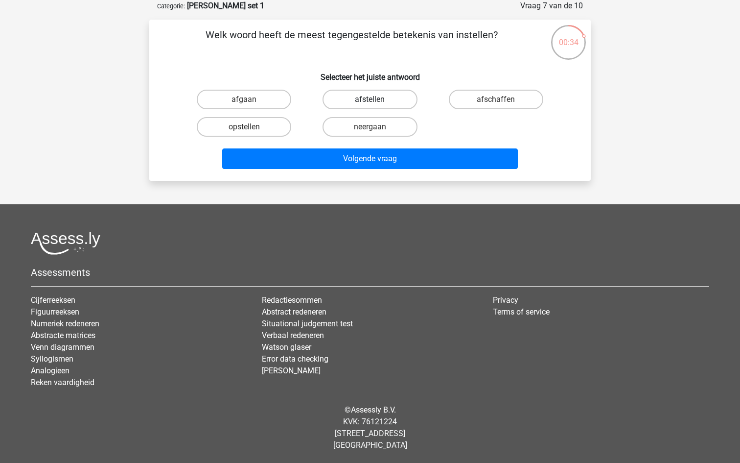
click at [390, 101] on label "afstellen" at bounding box center [370, 100] width 94 height 20
click at [376, 101] on input "afstellen" at bounding box center [373, 102] width 6 height 6
radio input "true"
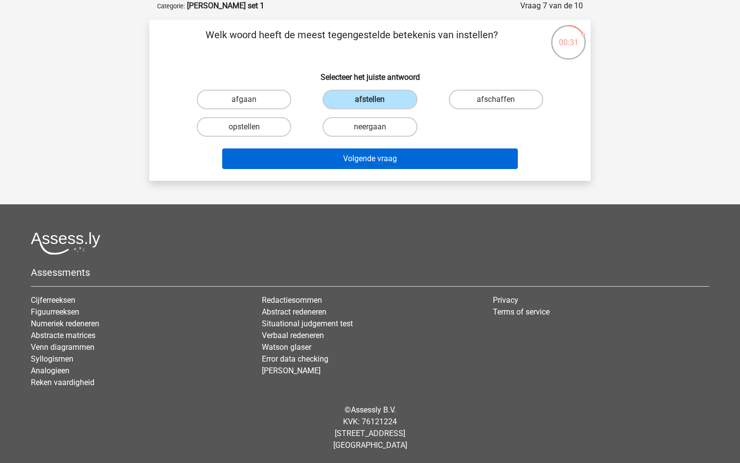
click at [389, 159] on button "Volgende vraag" at bounding box center [370, 158] width 296 height 21
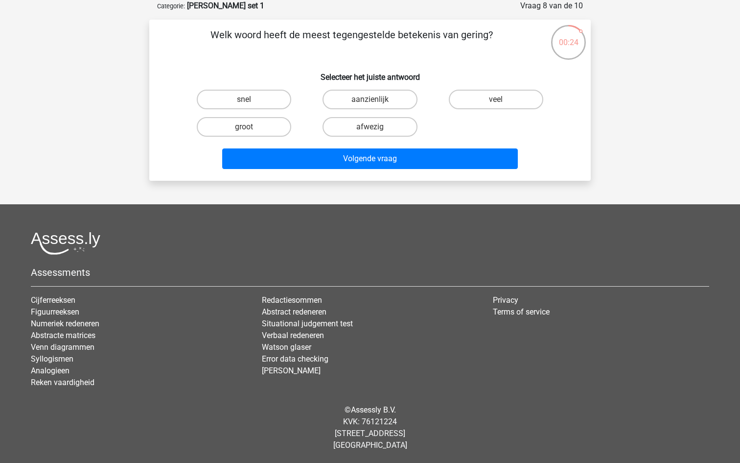
click at [321, 66] on h6 "Selecteer het juiste antwoord" at bounding box center [370, 73] width 410 height 17
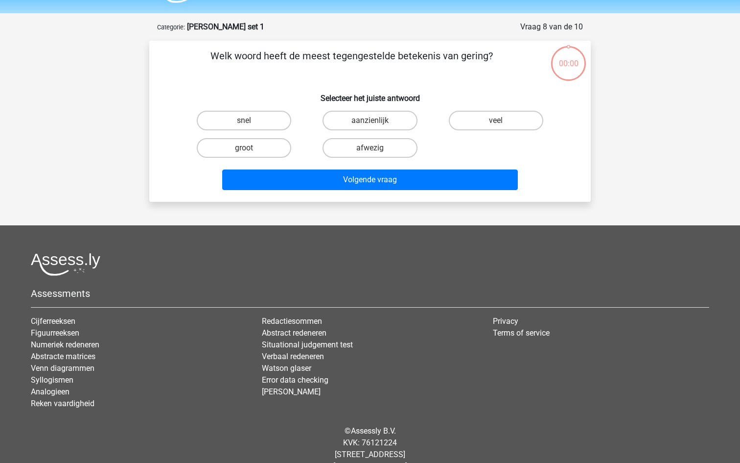
scroll to position [19, 0]
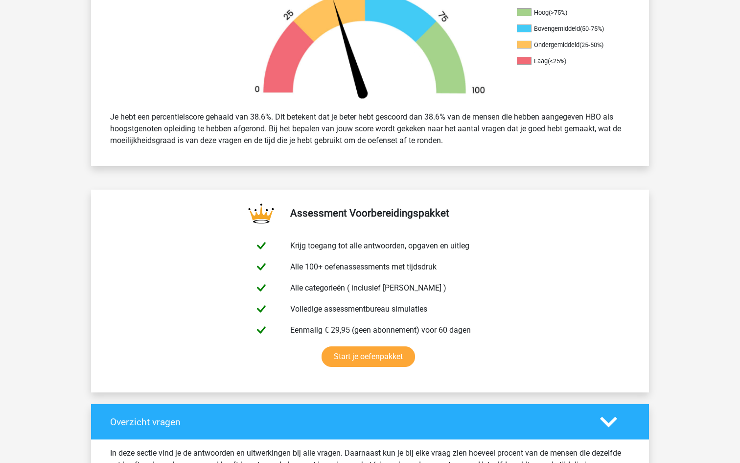
scroll to position [332, 0]
